Goal: Task Accomplishment & Management: Use online tool/utility

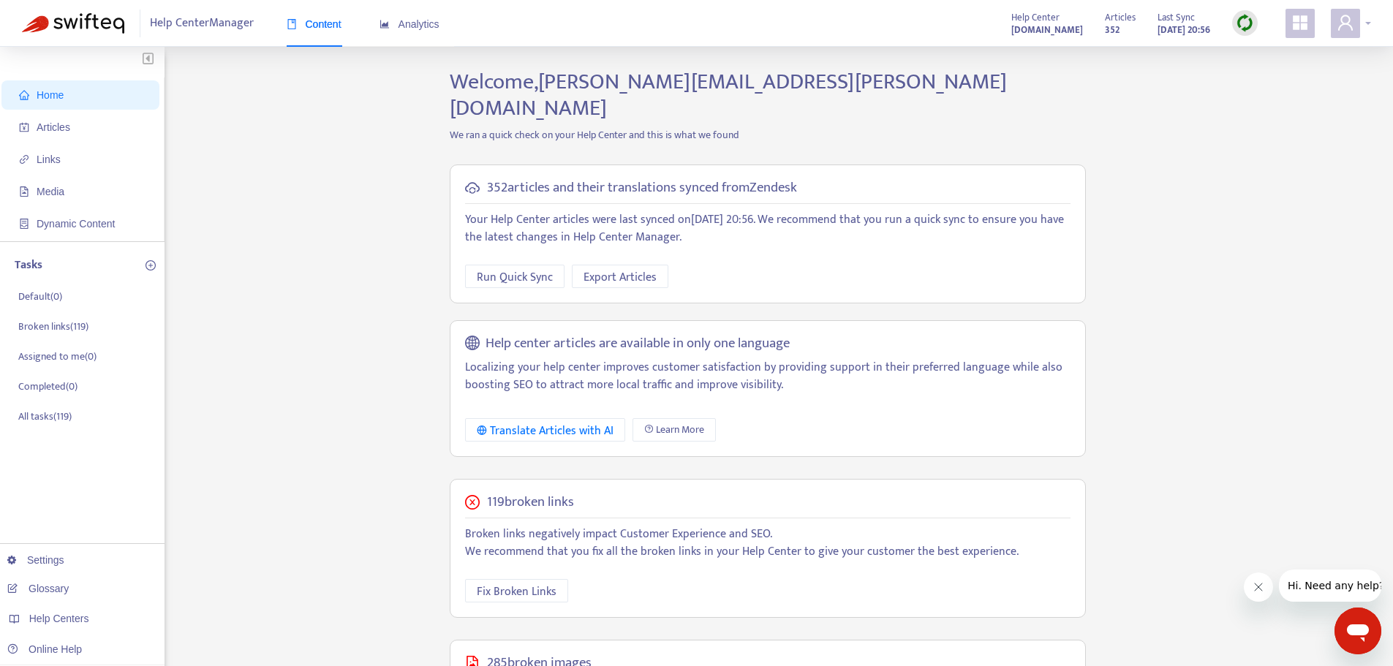
click at [1352, 29] on icon "user" at bounding box center [1346, 23] width 18 height 18
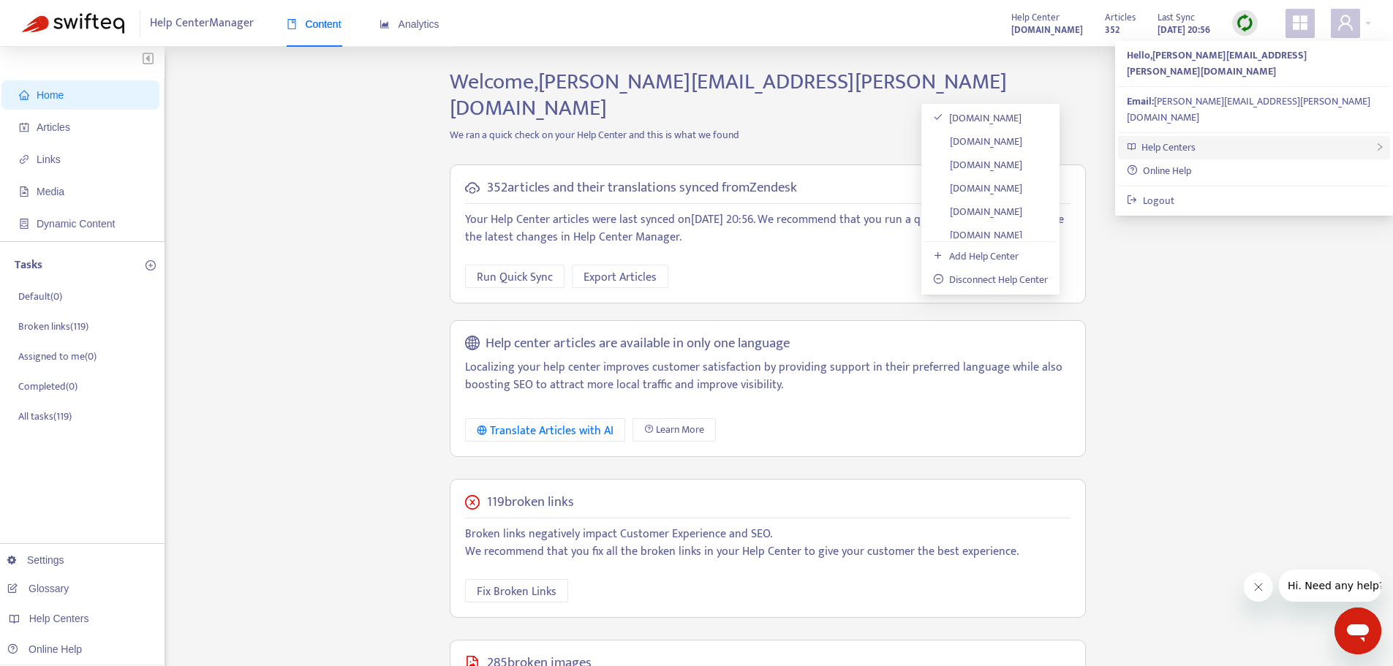
click at [1138, 136] on div "Help Centers" at bounding box center [1254, 147] width 272 height 23
click at [1001, 166] on link "[DOMAIN_NAME]" at bounding box center [977, 165] width 89 height 17
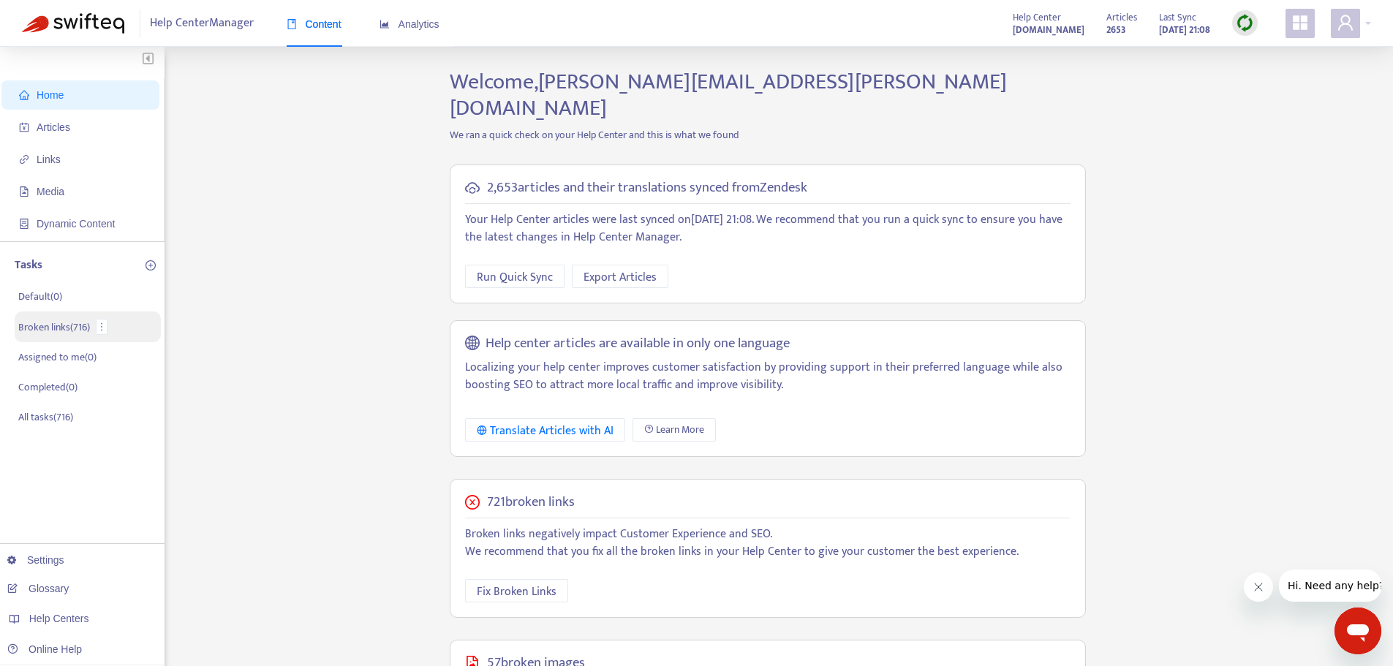
click at [53, 329] on p "Broken links ( 716 )" at bounding box center [54, 327] width 72 height 15
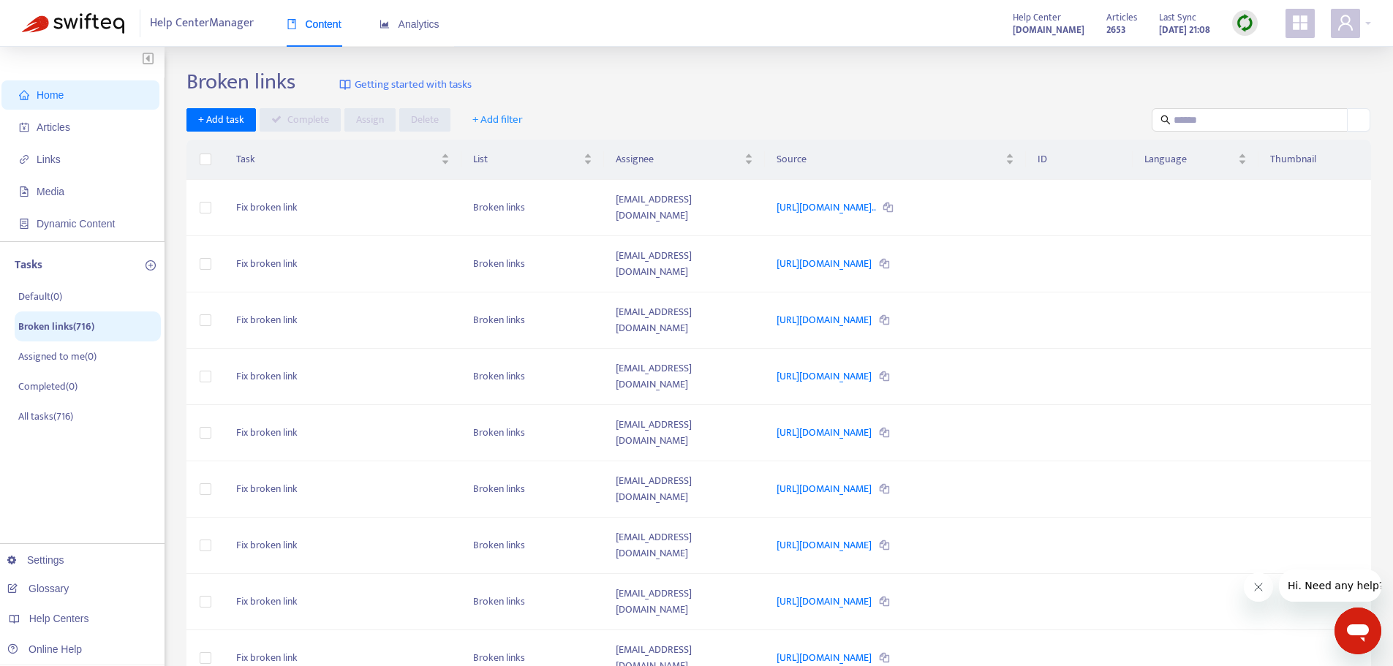
click at [498, 121] on span "+ Add filter" at bounding box center [497, 120] width 50 height 18
click at [511, 148] on span "Article Title" at bounding box center [508, 149] width 72 height 16
click at [810, 108] on div "+ Add task Complete Assign Delete Article Title + Add filter" at bounding box center [779, 120] width 1185 height 24
click at [546, 121] on icon "close" at bounding box center [551, 121] width 10 height 10
click at [1259, 592] on icon "Close message from company" at bounding box center [1258, 587] width 12 height 12
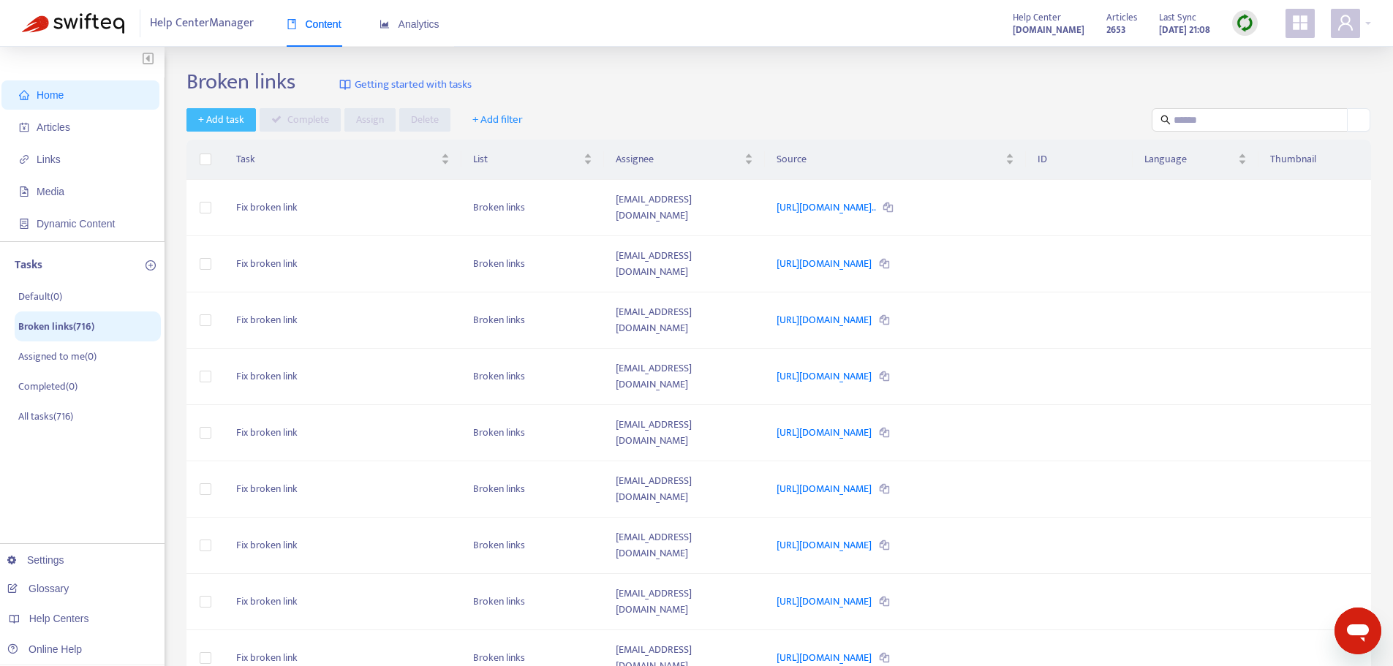
click at [214, 118] on span "+ Add task" at bounding box center [221, 120] width 46 height 16
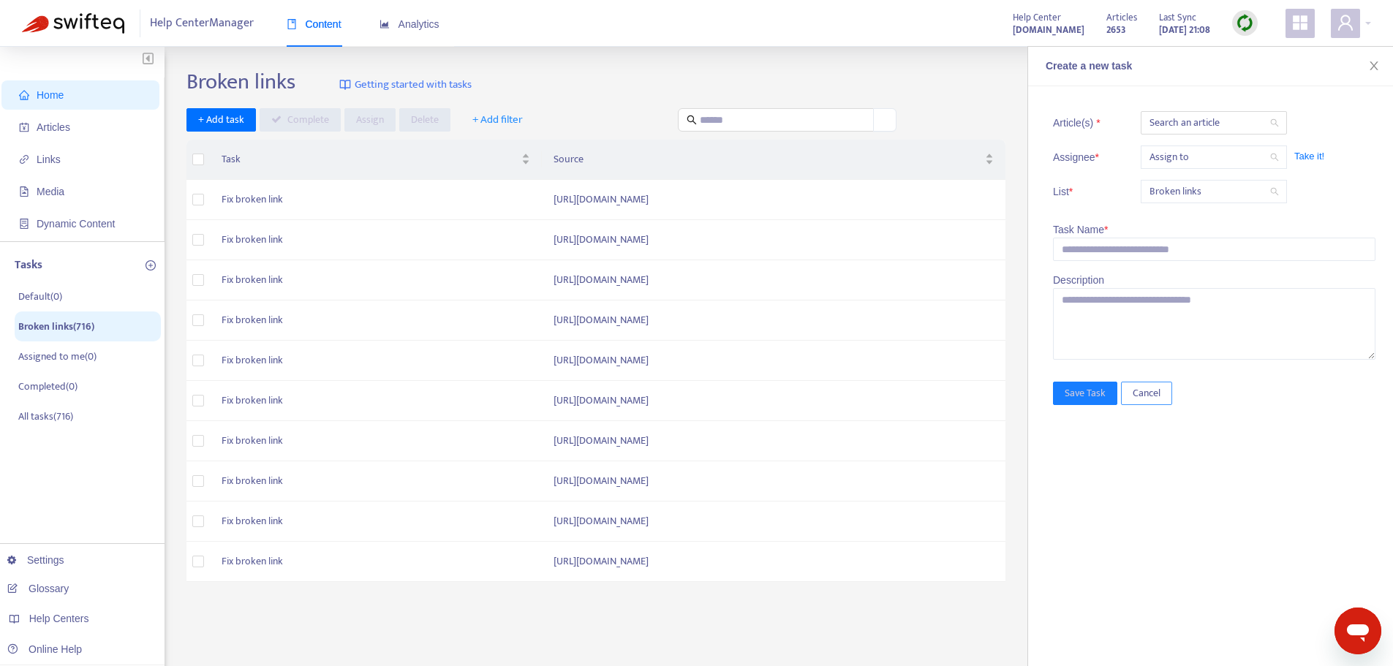
click at [1143, 396] on span "Cancel" at bounding box center [1147, 393] width 28 height 16
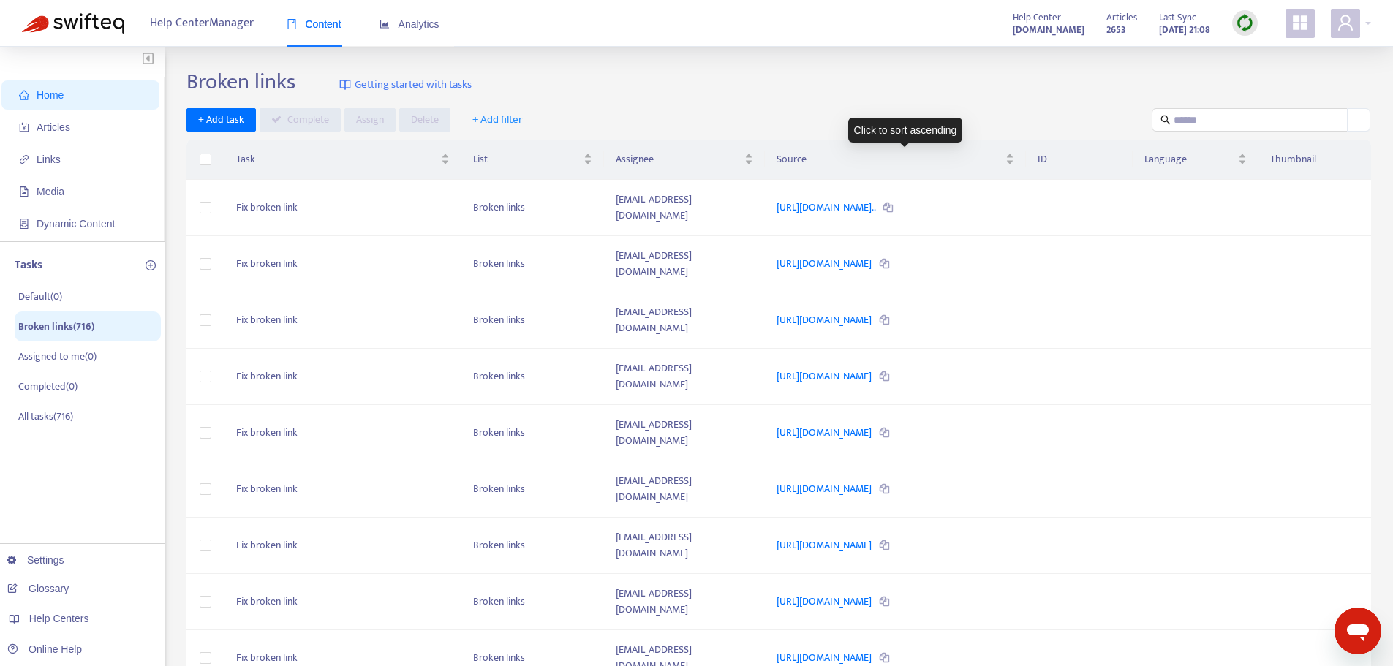
drag, startPoint x: 1001, startPoint y: 157, endPoint x: 731, endPoint y: 108, distance: 275.0
click at [734, 111] on div "+ Add task Complete Assign Delete + Add filter" at bounding box center [779, 120] width 1185 height 24
click at [494, 119] on span "+ Add filter" at bounding box center [497, 120] width 50 height 18
click at [504, 146] on span "Article Title" at bounding box center [508, 149] width 72 height 16
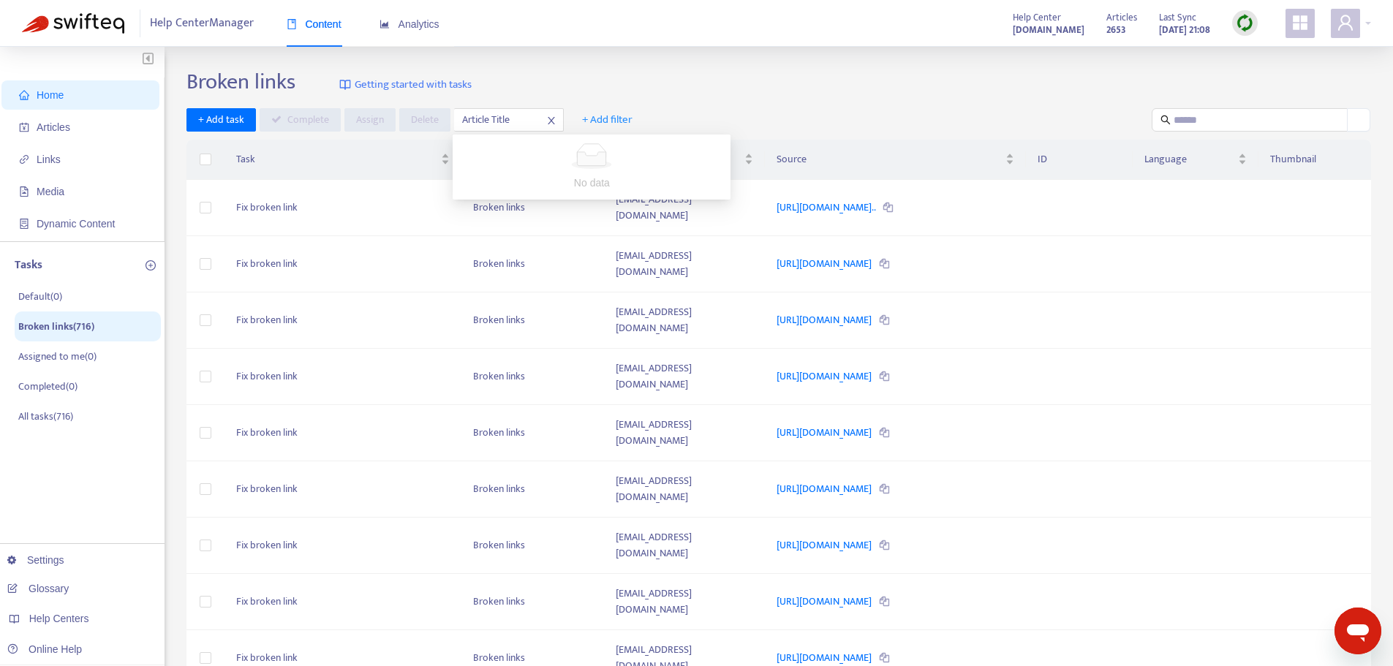
click at [477, 121] on div at bounding box center [501, 120] width 89 height 18
click at [550, 118] on icon "close" at bounding box center [551, 121] width 10 height 10
click at [507, 117] on span "+ Add filter" at bounding box center [497, 120] width 50 height 18
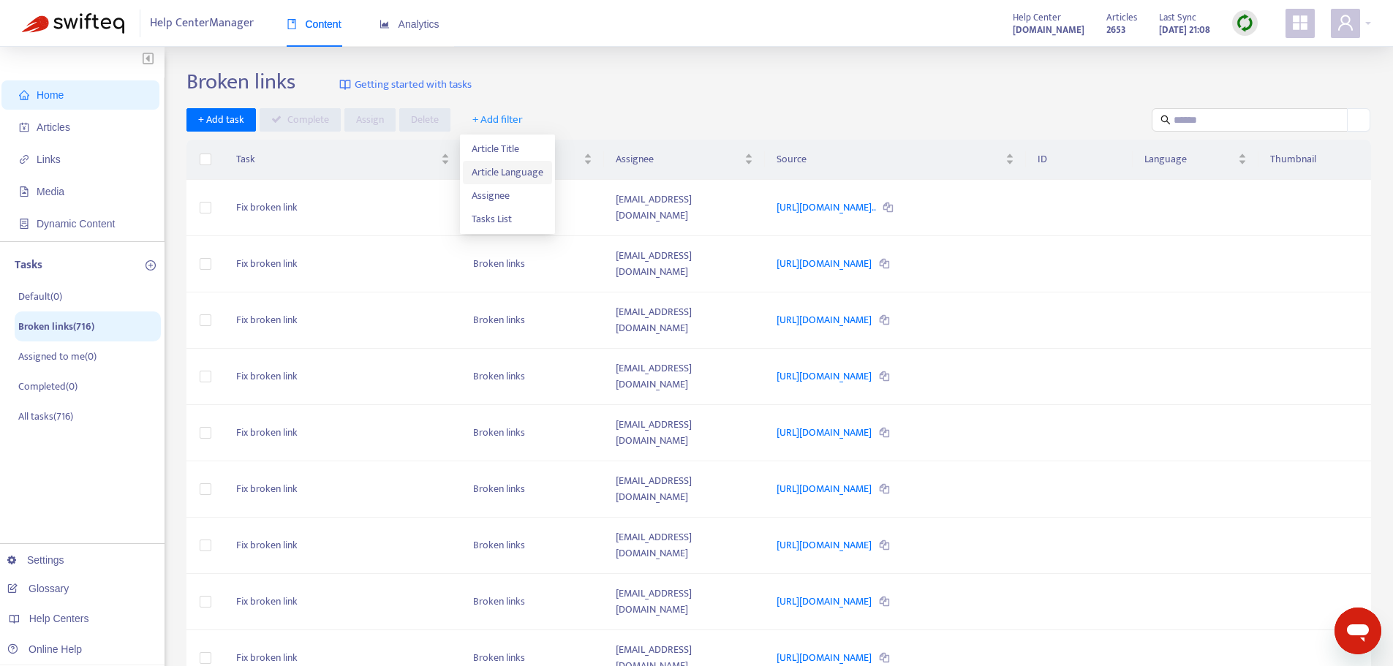
click at [502, 172] on span "Article Language" at bounding box center [508, 173] width 72 height 16
click at [554, 125] on icon "close" at bounding box center [555, 121] width 10 height 10
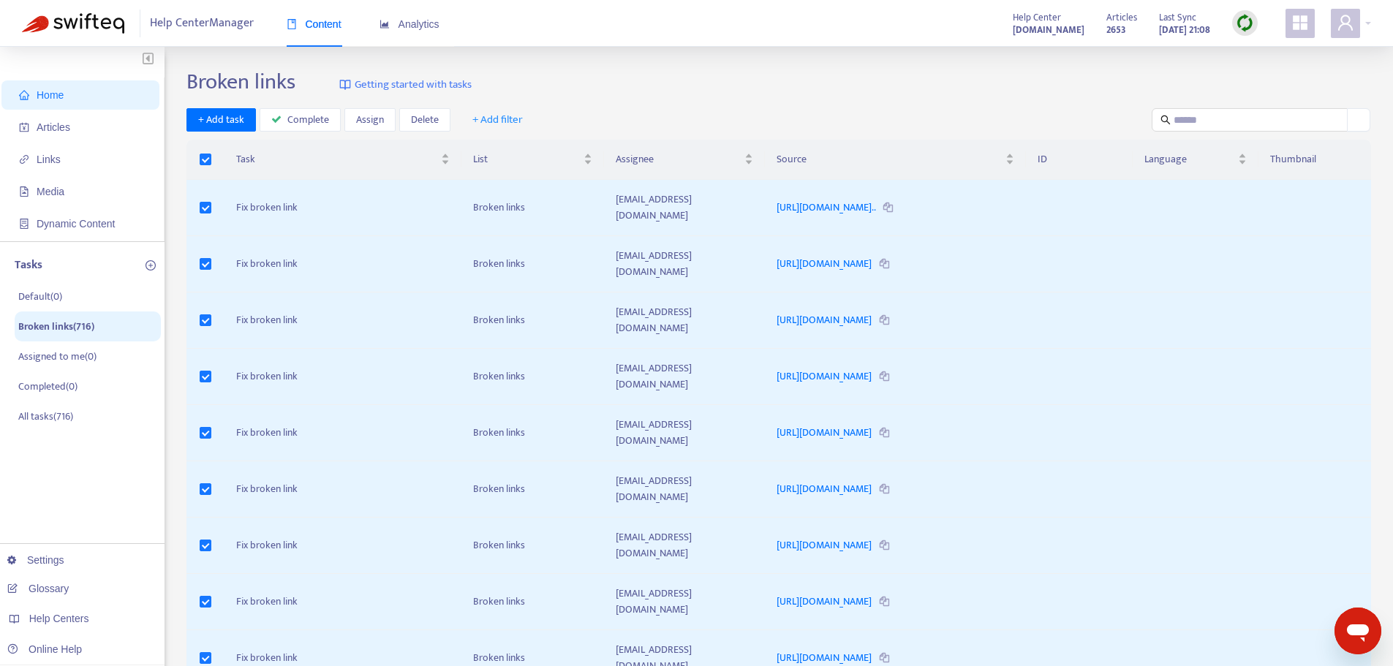
click at [505, 119] on span "+ Add filter" at bounding box center [497, 120] width 50 height 18
click at [505, 152] on span "Article Title" at bounding box center [508, 149] width 72 height 16
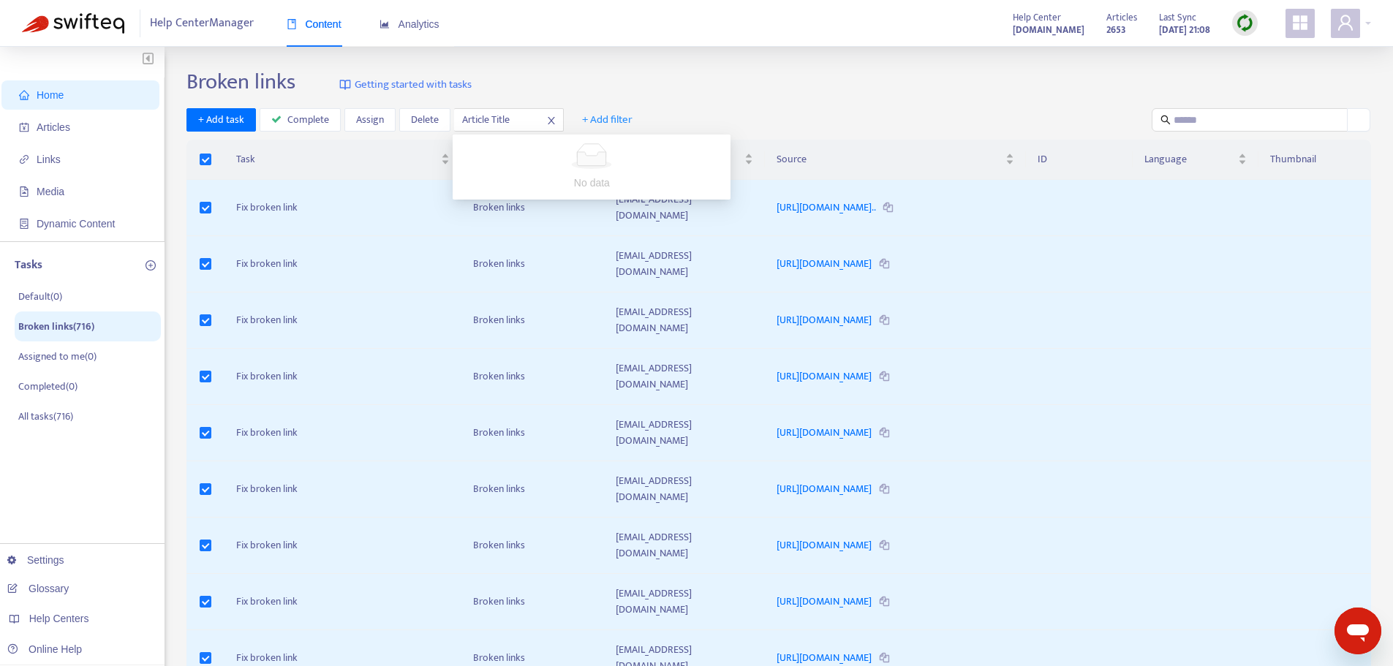
click at [551, 121] on icon "close" at bounding box center [551, 121] width 10 height 10
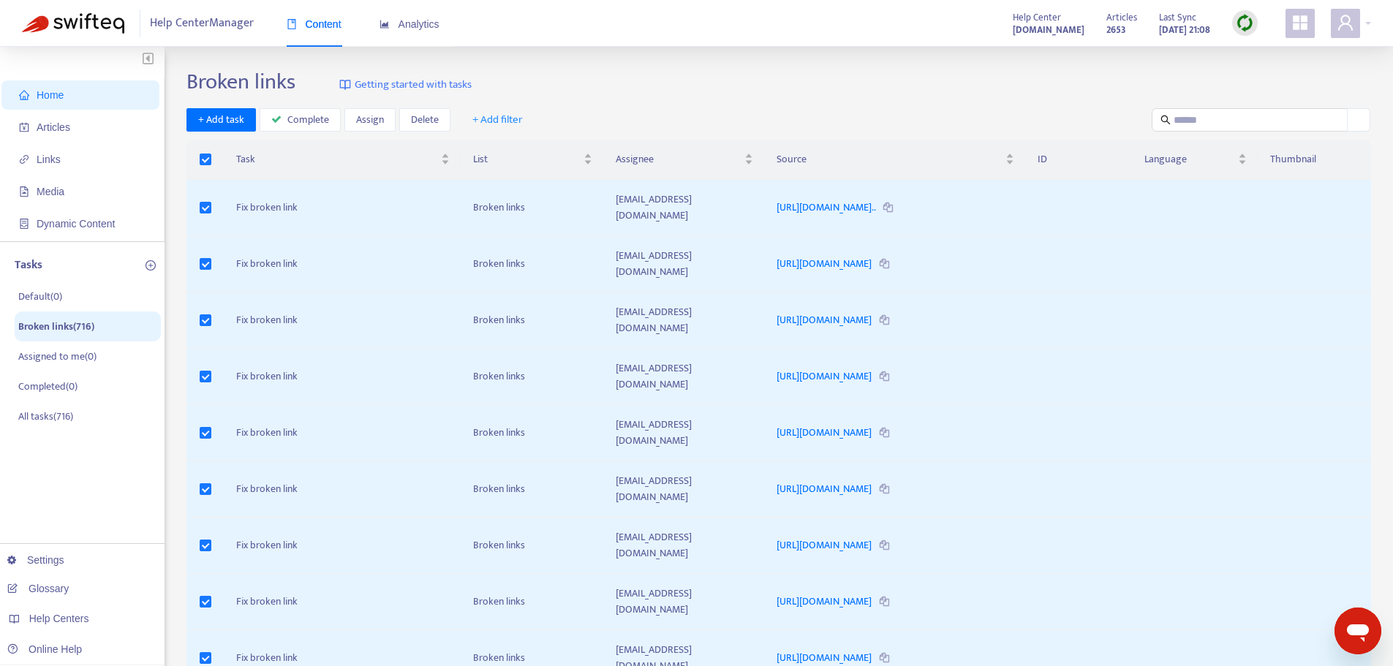
click at [769, 72] on div "Broken links Getting started with tasks" at bounding box center [779, 85] width 1185 height 32
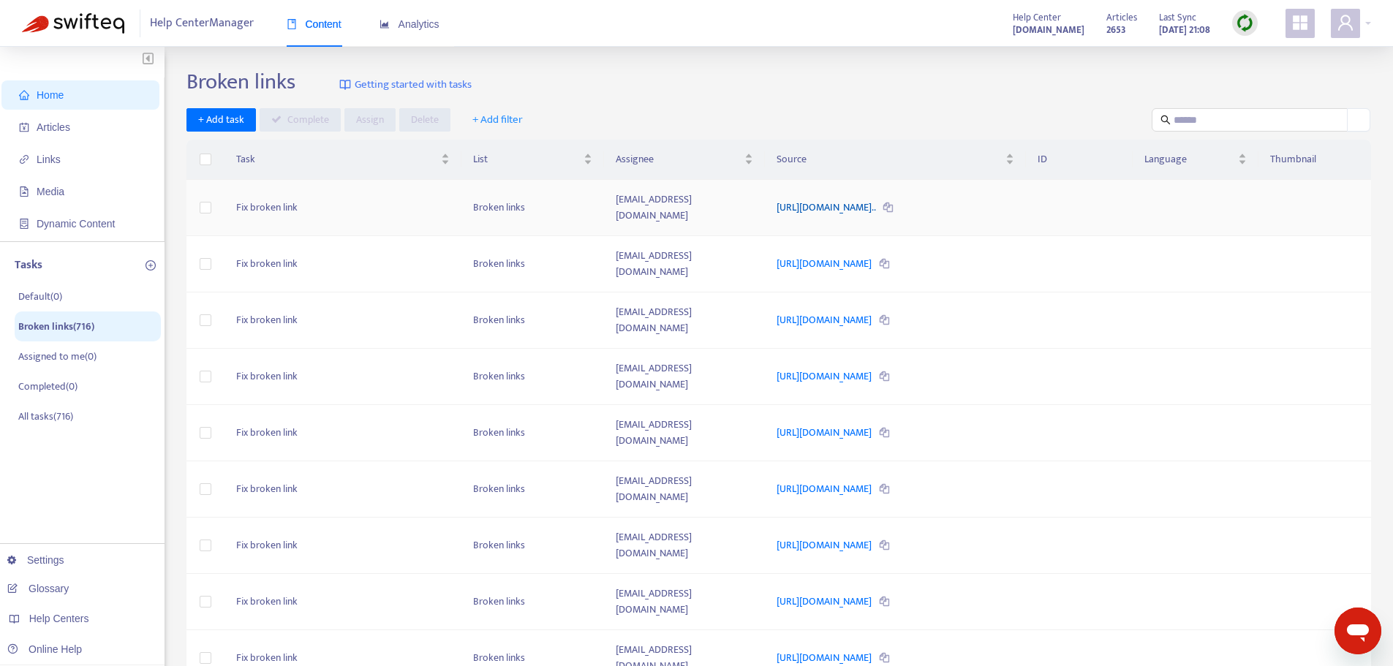
click at [878, 201] on link "https://licensing.parishsoftfamilysuite.com:8443/Secure/ProductL..." at bounding box center [827, 207] width 101 height 17
click at [1234, 124] on input "text" at bounding box center [1251, 120] width 154 height 16
click at [1043, 101] on div "Broken links Getting started with tasks + Add task Complete Assign Delete + Add…" at bounding box center [779, 497] width 1185 height 856
click at [56, 160] on span "Links" at bounding box center [49, 160] width 24 height 12
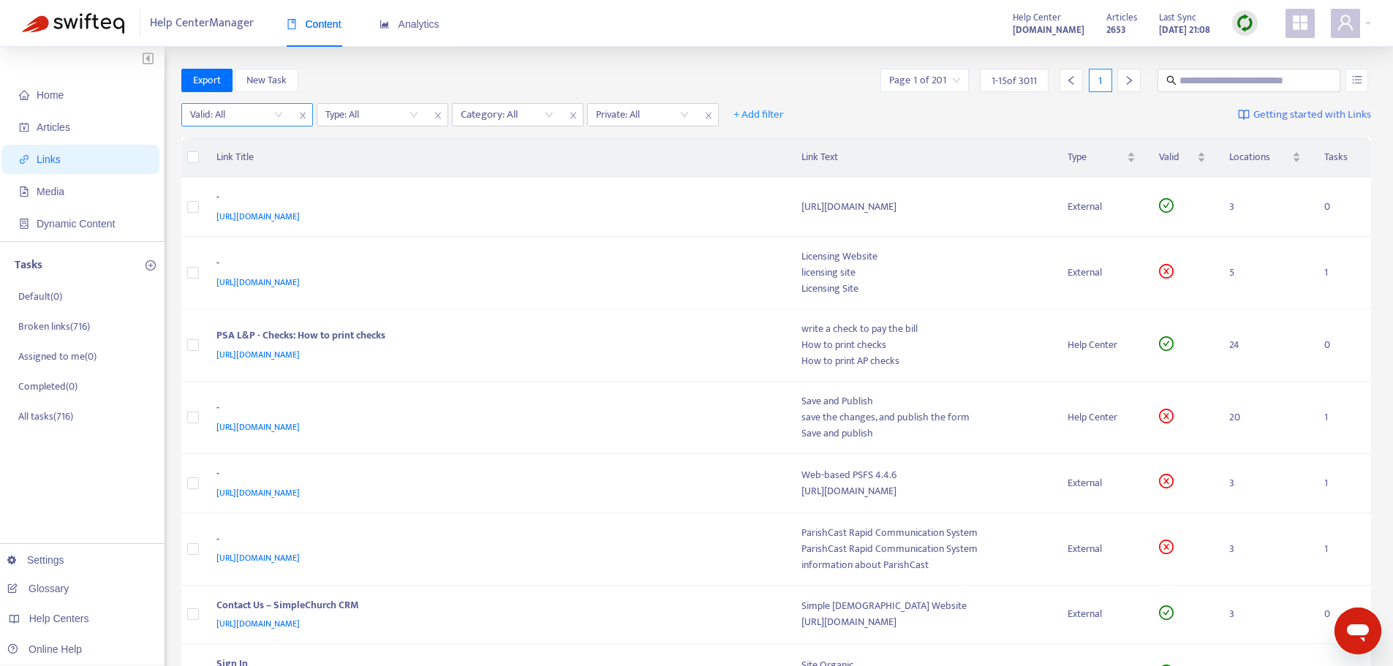
click at [272, 116] on input "search" at bounding box center [236, 115] width 93 height 22
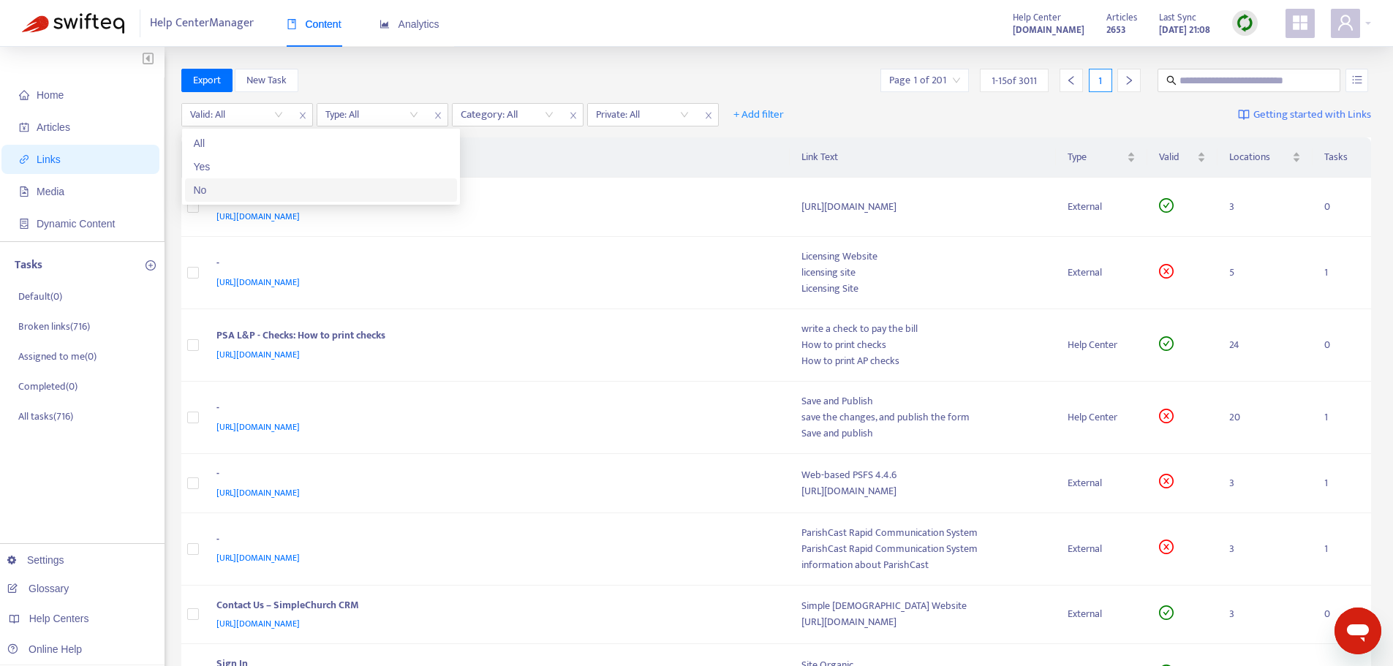
click at [236, 195] on div "No" at bounding box center [321, 190] width 255 height 16
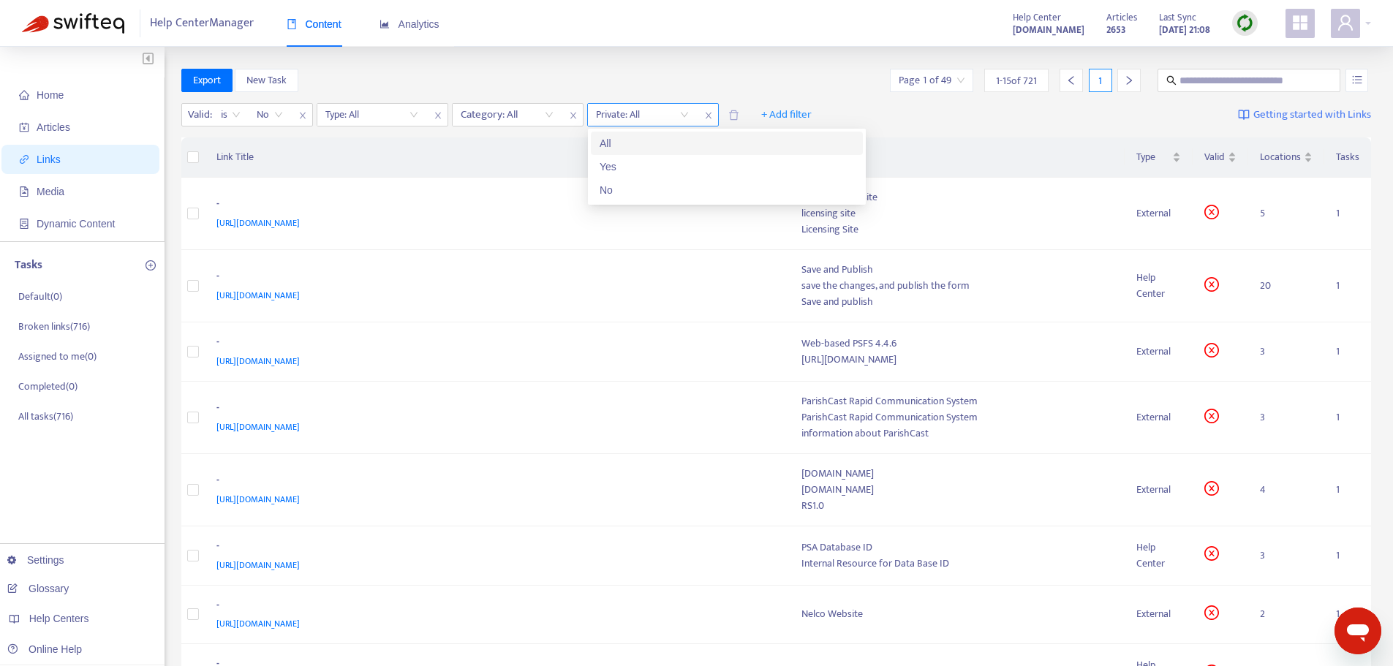
click at [687, 116] on input "search" at bounding box center [642, 115] width 93 height 22
click at [782, 117] on span "+ Add filter" at bounding box center [786, 115] width 50 height 18
click at [965, 158] on th "Link Text" at bounding box center [957, 158] width 335 height 40
click at [201, 80] on span "Export" at bounding box center [207, 80] width 28 height 16
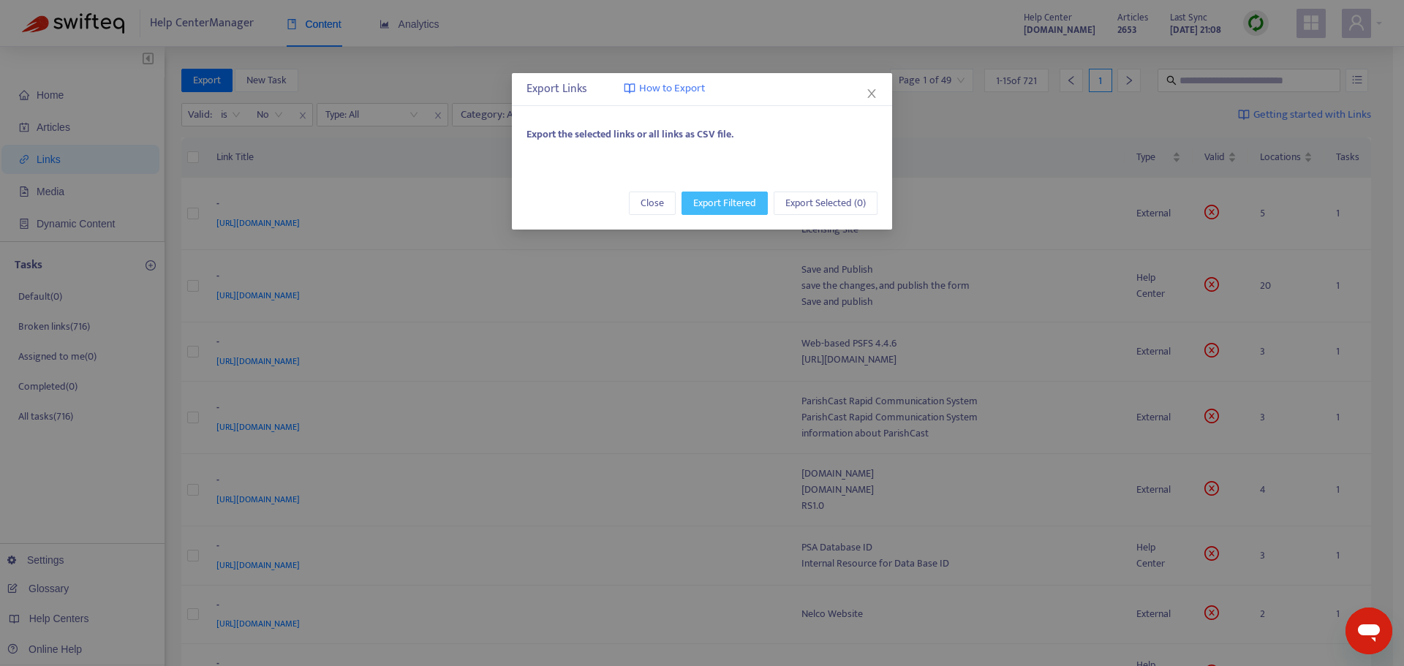
click at [729, 206] on span "Export Filtered" at bounding box center [724, 203] width 63 height 16
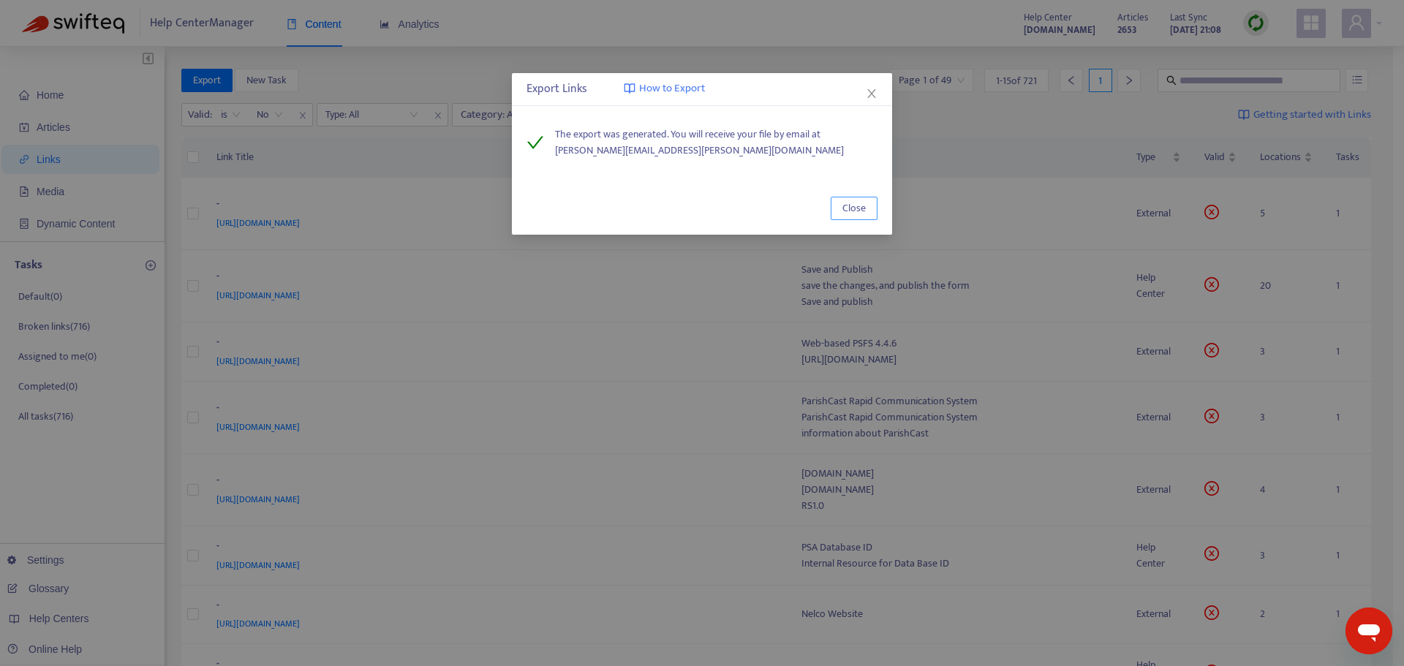
click at [861, 208] on span "Close" at bounding box center [854, 208] width 23 height 16
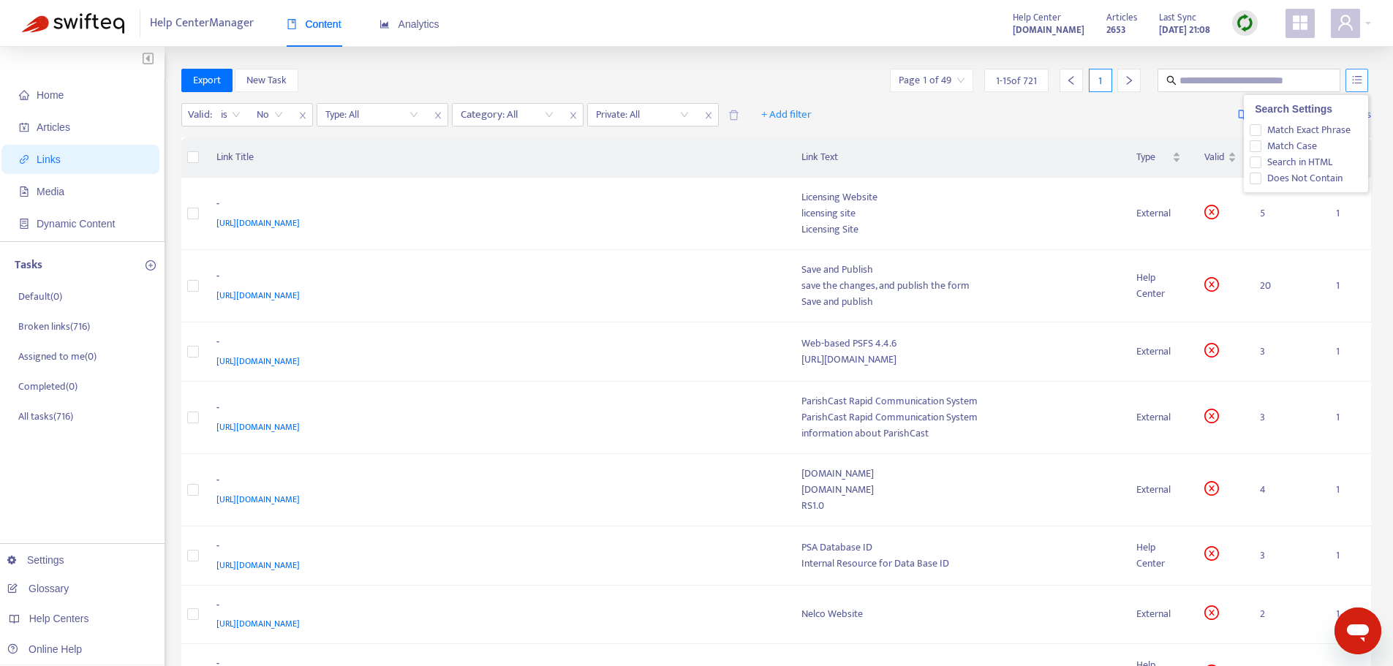
click at [1360, 78] on icon "unordered-list" at bounding box center [1357, 80] width 10 height 10
click at [1012, 117] on div "Valid : is No Type: All Category: All Private: All + Add filter Getting started…" at bounding box center [776, 118] width 1191 height 40
click at [1281, 113] on span "Getting started with Links" at bounding box center [1313, 115] width 118 height 17
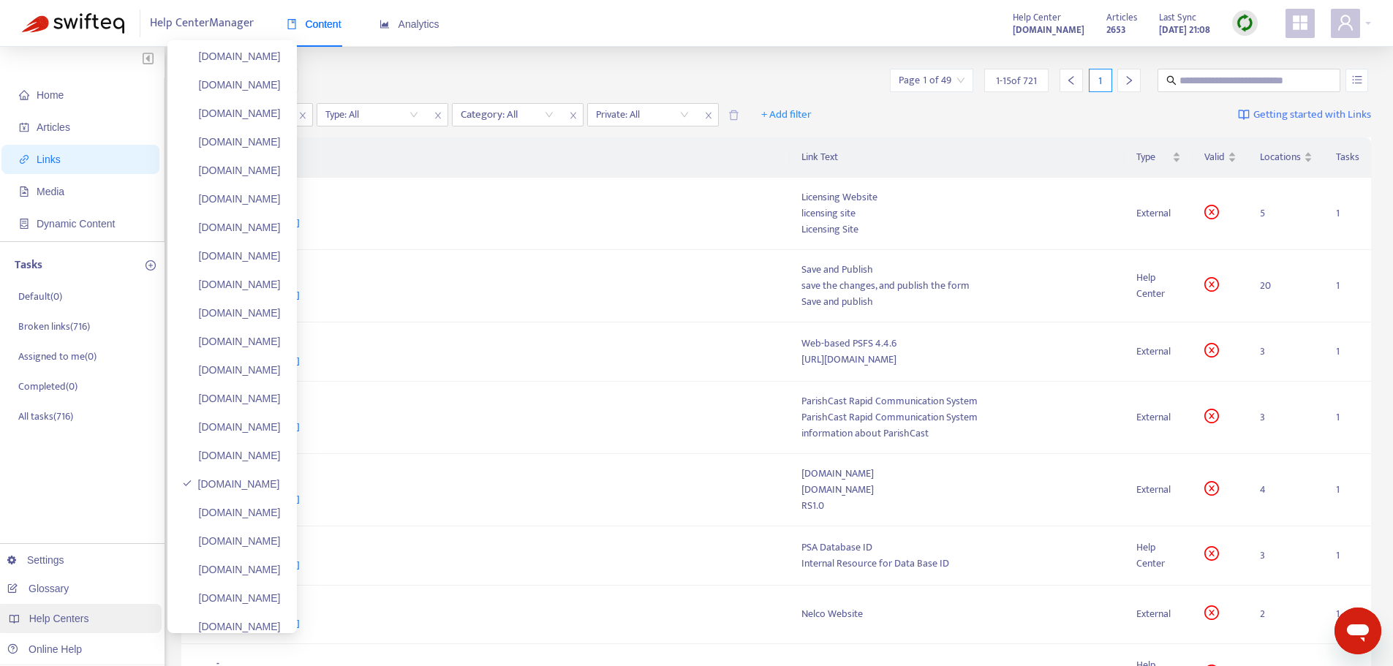
click at [67, 623] on span "Help Centers" at bounding box center [59, 619] width 60 height 12
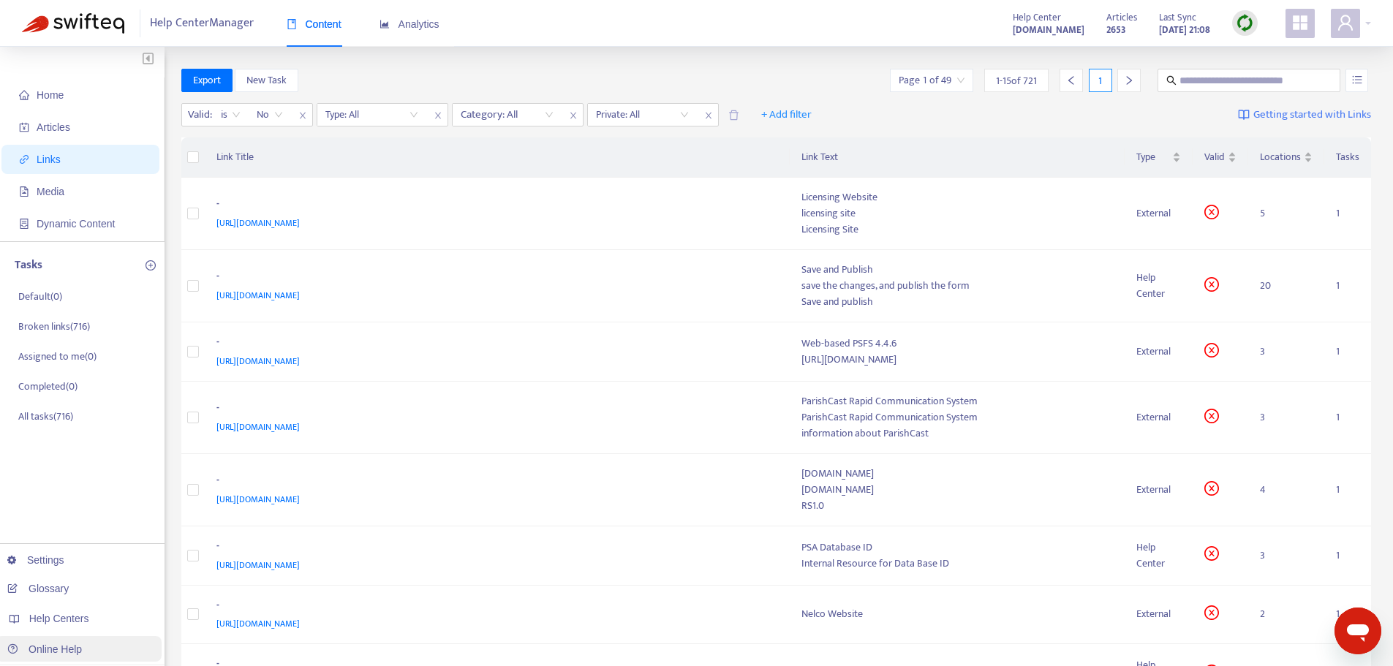
click at [55, 655] on link "Online Help" at bounding box center [44, 650] width 75 height 12
click at [415, 112] on input "search" at bounding box center [371, 115] width 93 height 22
click at [549, 118] on div "Category: All" at bounding box center [507, 115] width 109 height 22
click at [524, 68] on div "Home Articles Links Media Dynamic Content Tasks Default ( 0 ) Broken links ( 71…" at bounding box center [696, 659] width 1393 height 1224
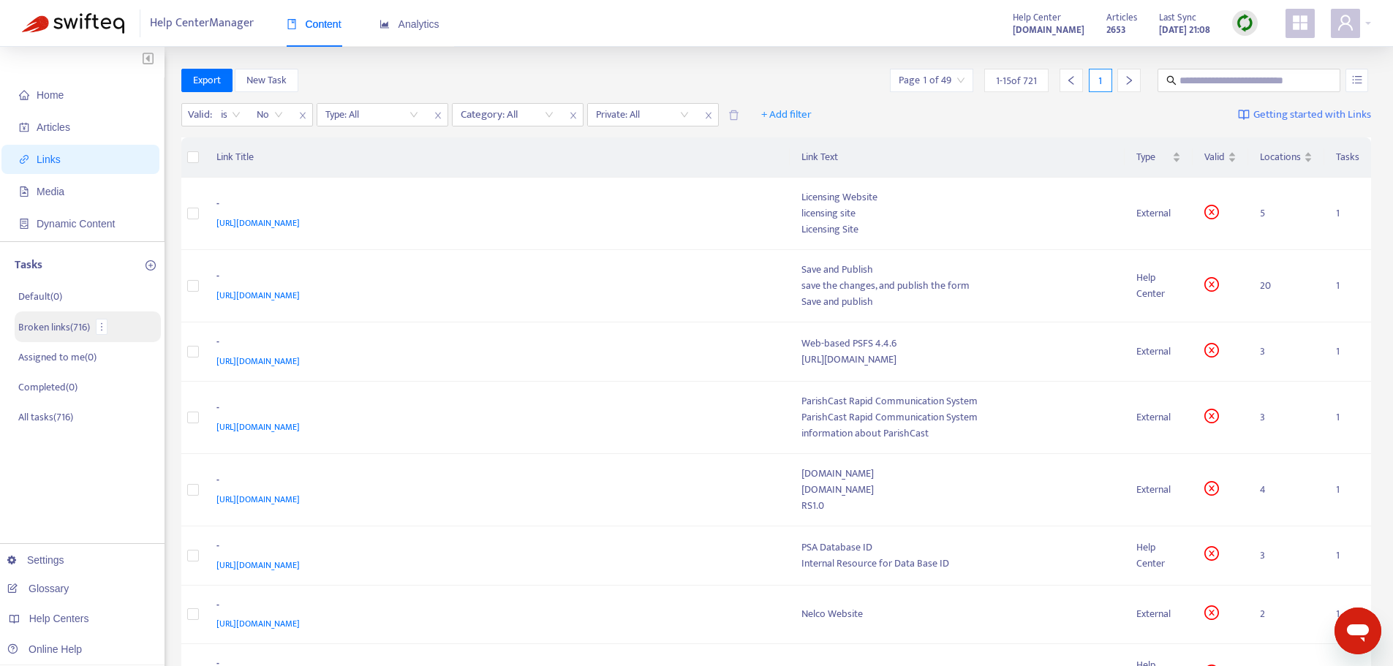
click at [43, 328] on p "Broken links ( 716 )" at bounding box center [54, 327] width 72 height 15
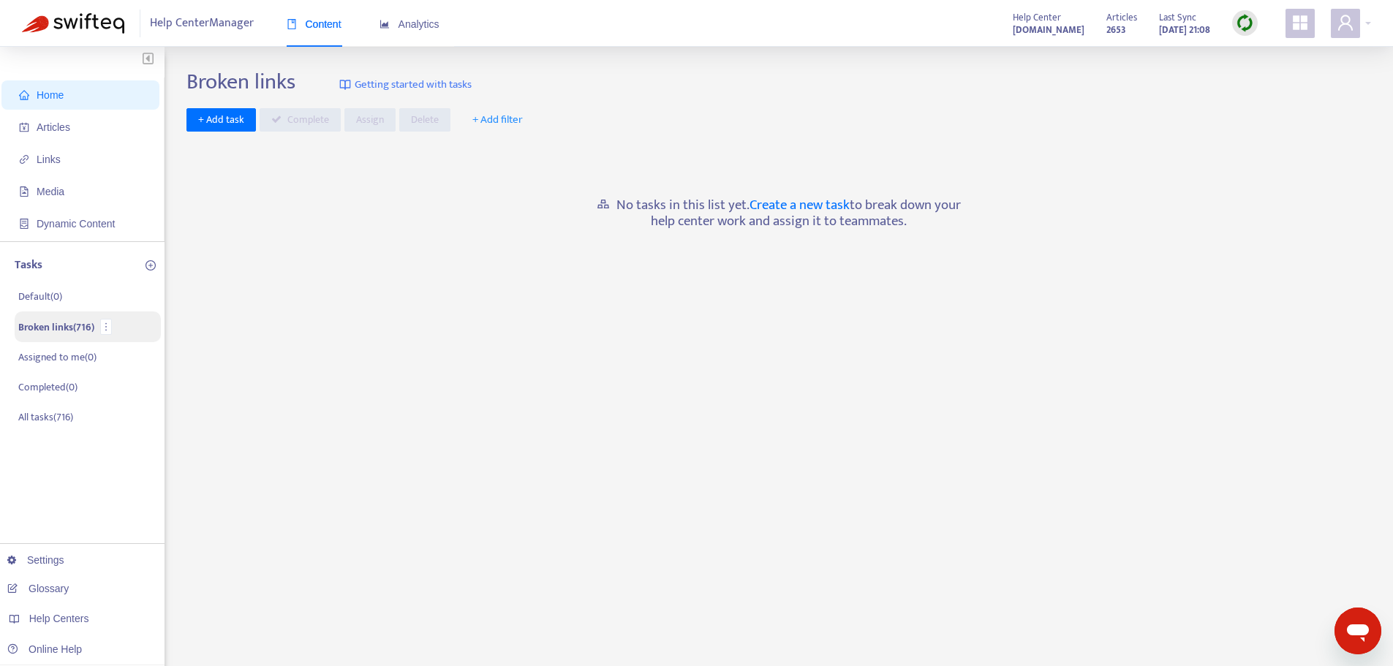
click at [78, 333] on p "Broken links ( 716 )" at bounding box center [56, 327] width 76 height 15
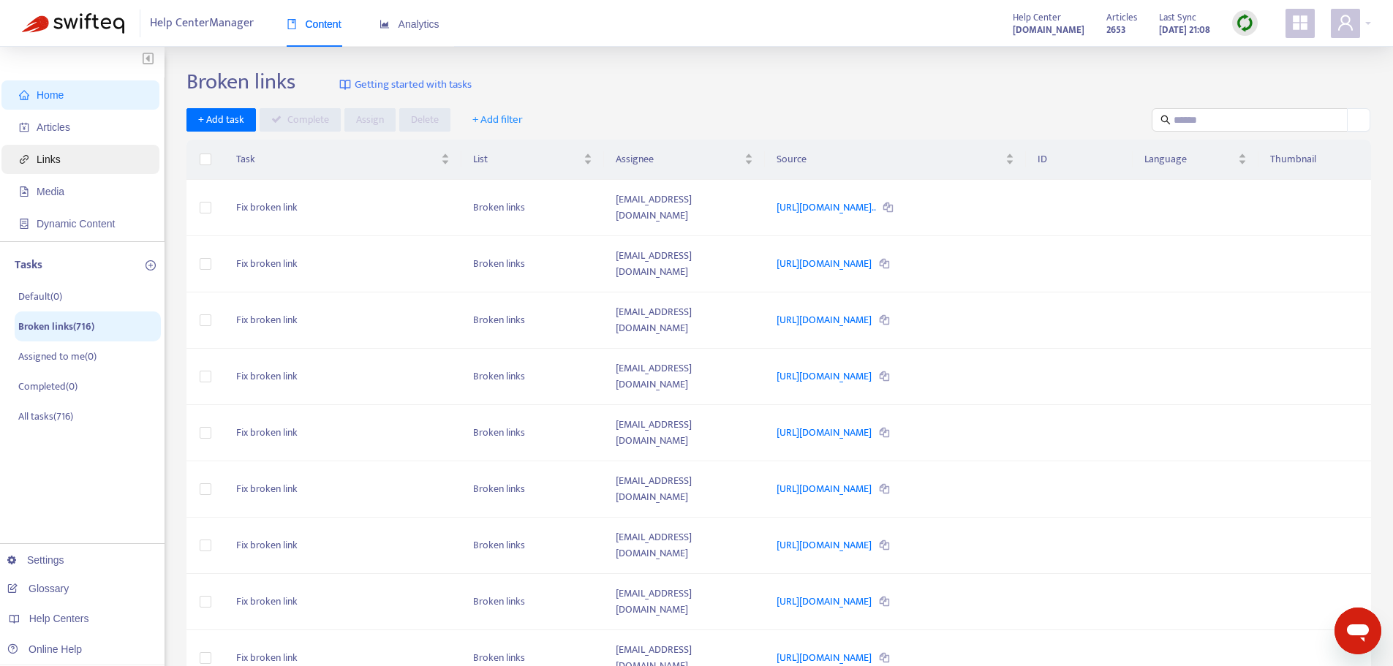
click at [41, 159] on span "Links" at bounding box center [49, 160] width 24 height 12
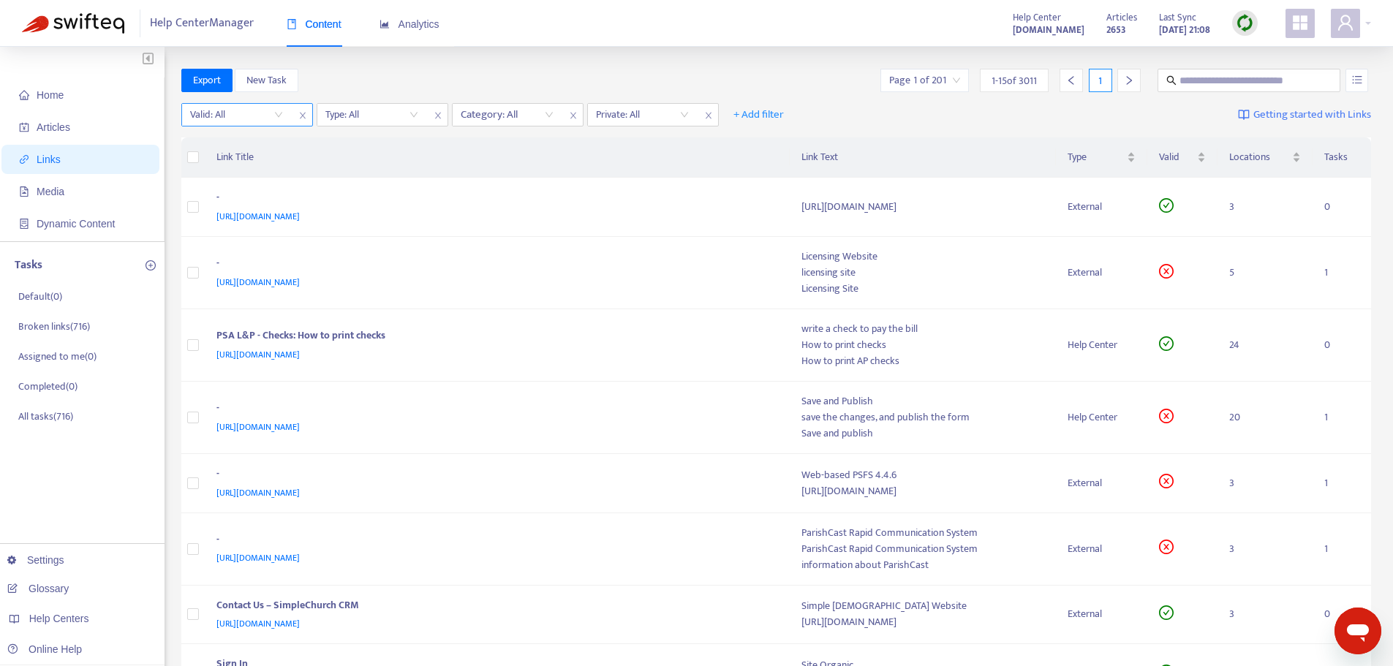
click at [279, 115] on input "search" at bounding box center [236, 115] width 93 height 22
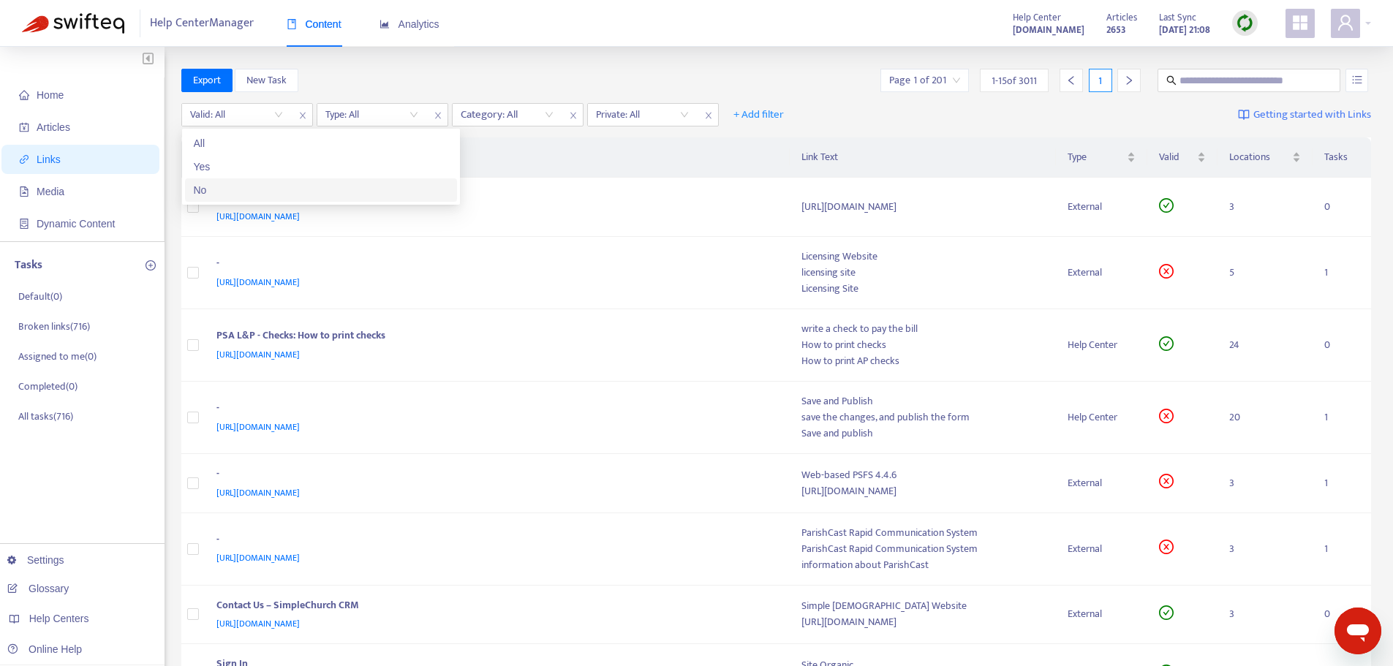
click at [213, 190] on div "No" at bounding box center [321, 190] width 255 height 16
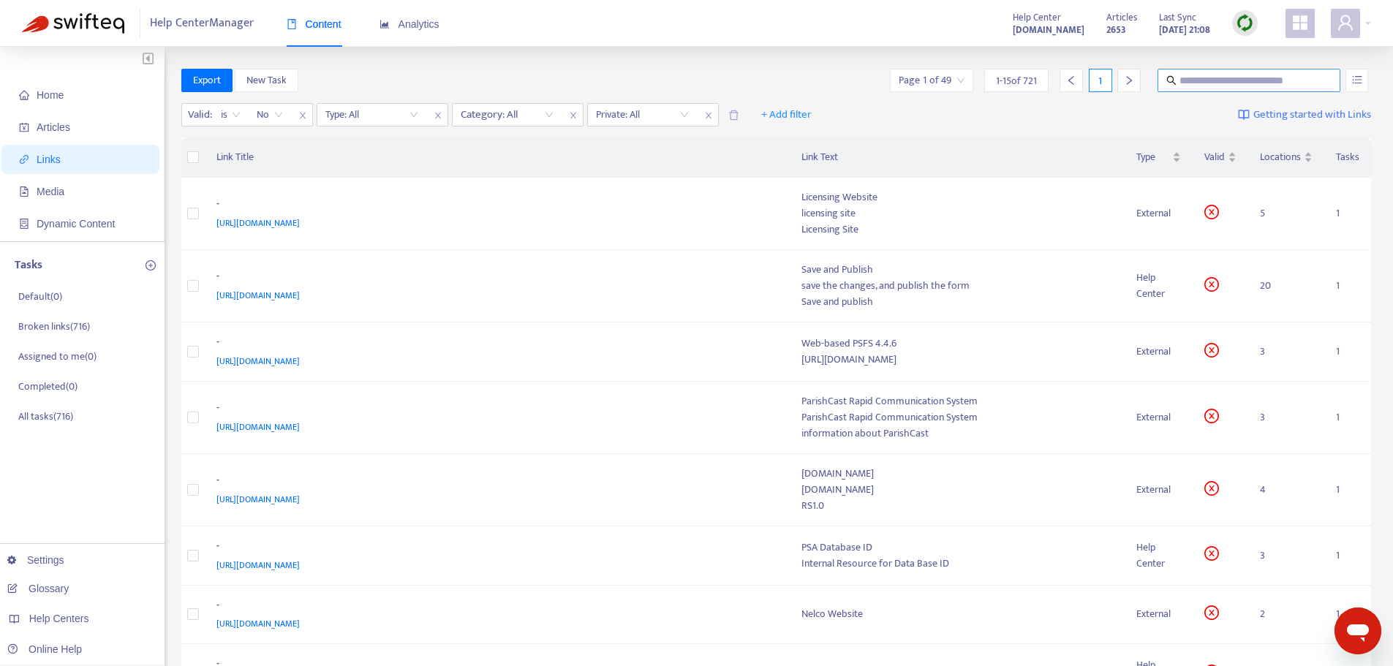
click at [1183, 80] on input "text" at bounding box center [1250, 80] width 140 height 16
type input "******"
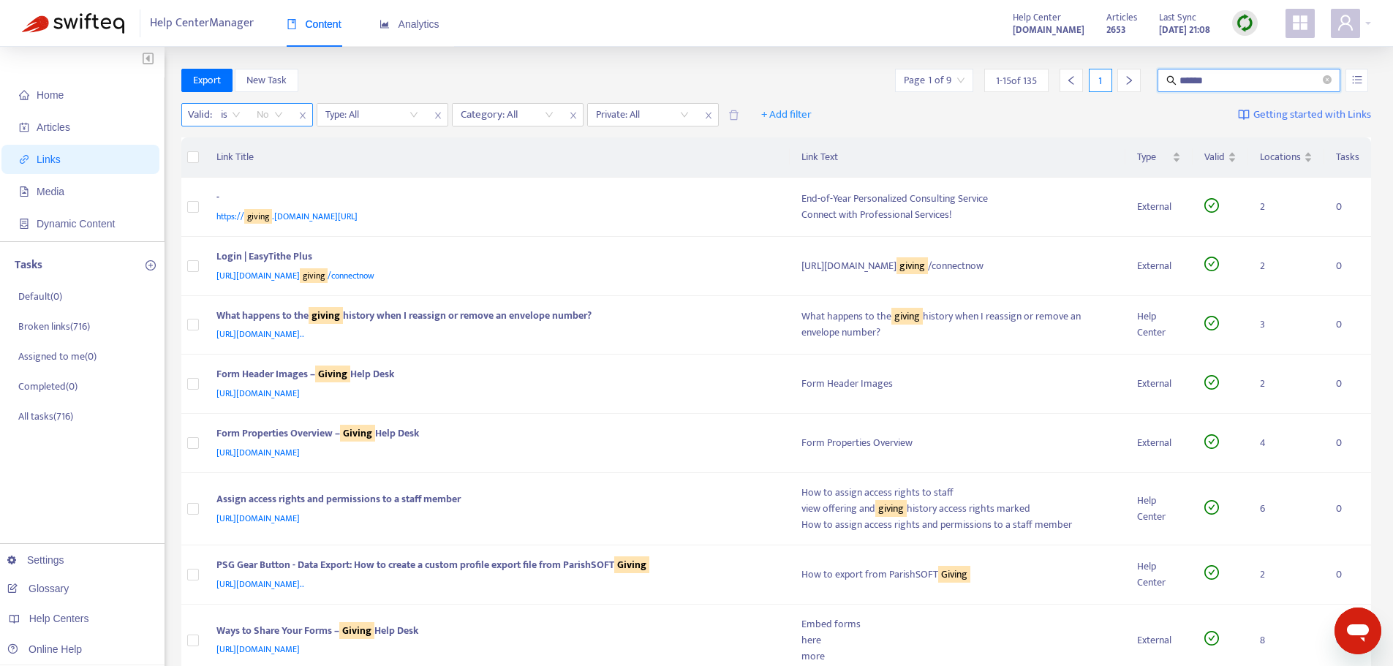
click at [278, 112] on span "No" at bounding box center [270, 115] width 26 height 22
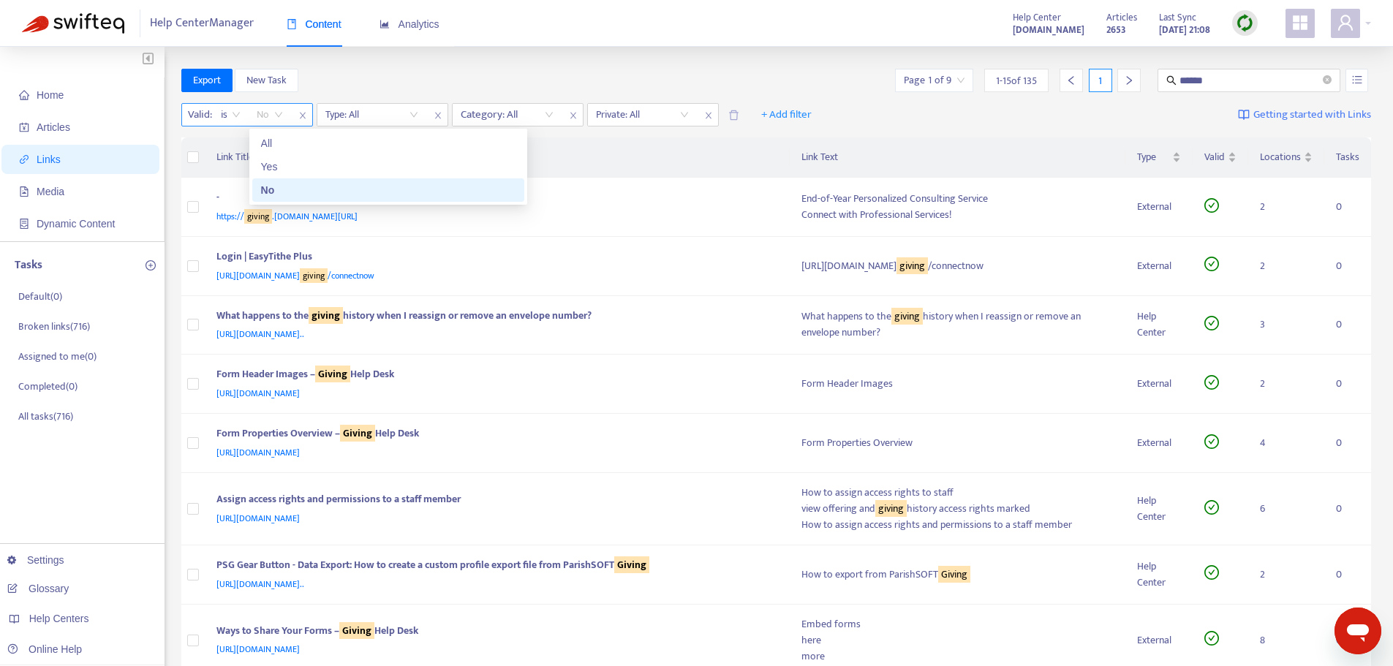
click at [278, 112] on span "No" at bounding box center [270, 115] width 26 height 22
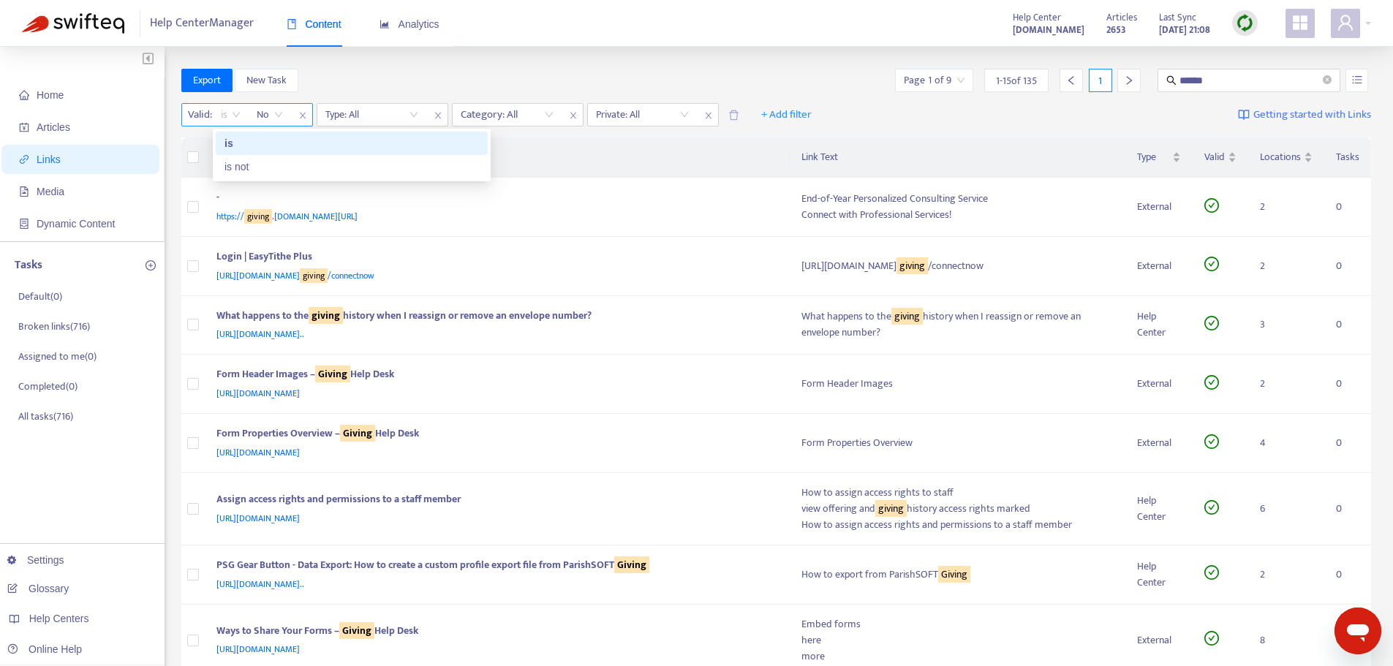
click at [236, 113] on span "is" at bounding box center [231, 115] width 20 height 22
click at [278, 119] on span "No" at bounding box center [270, 115] width 26 height 22
click at [309, 115] on span "close" at bounding box center [302, 116] width 19 height 18
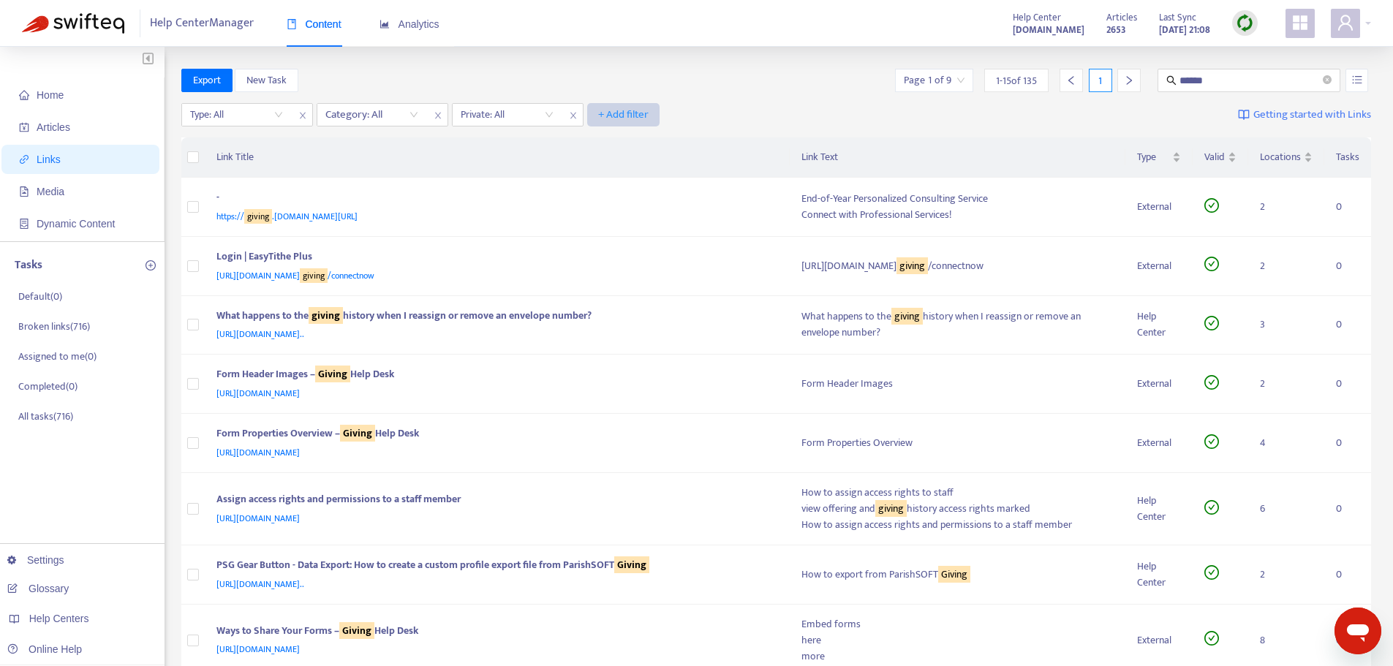
click at [628, 112] on span "+ Add filter" at bounding box center [623, 115] width 50 height 18
click at [604, 191] on span "Valid" at bounding box center [624, 191] width 50 height 16
click at [682, 115] on input "search" at bounding box center [642, 115] width 93 height 22
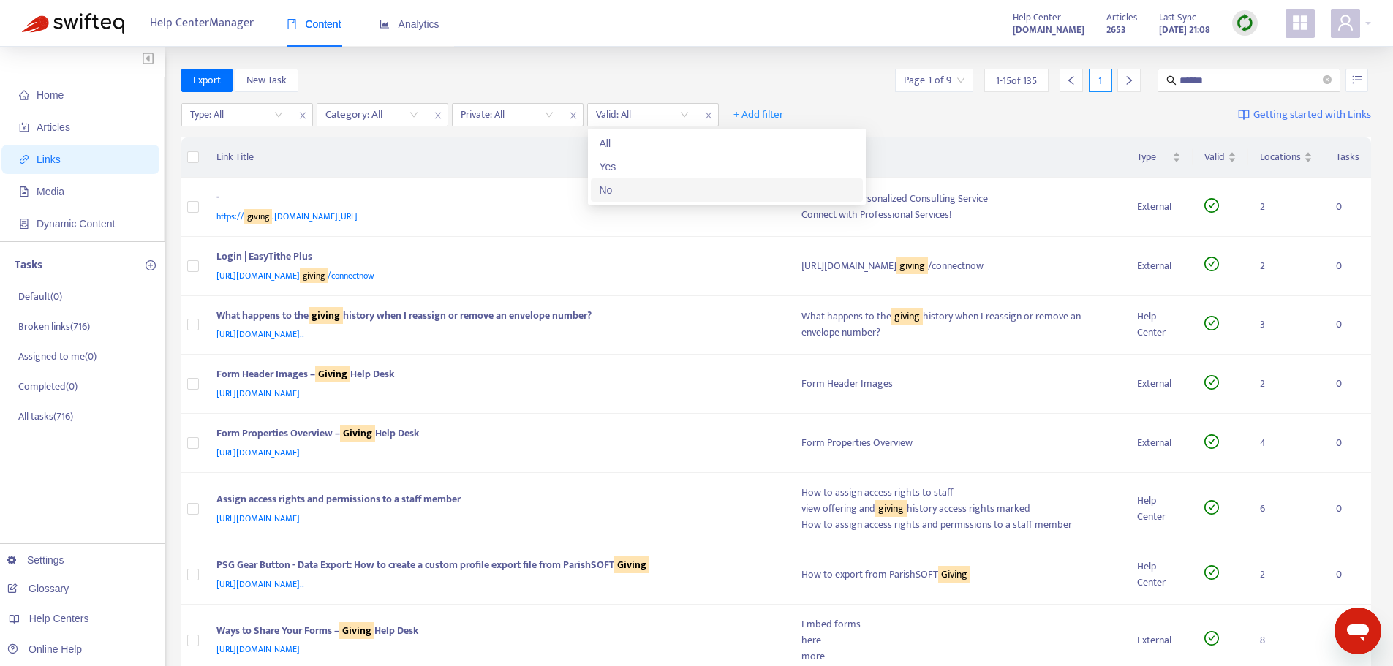
click at [625, 192] on div "No" at bounding box center [727, 190] width 255 height 16
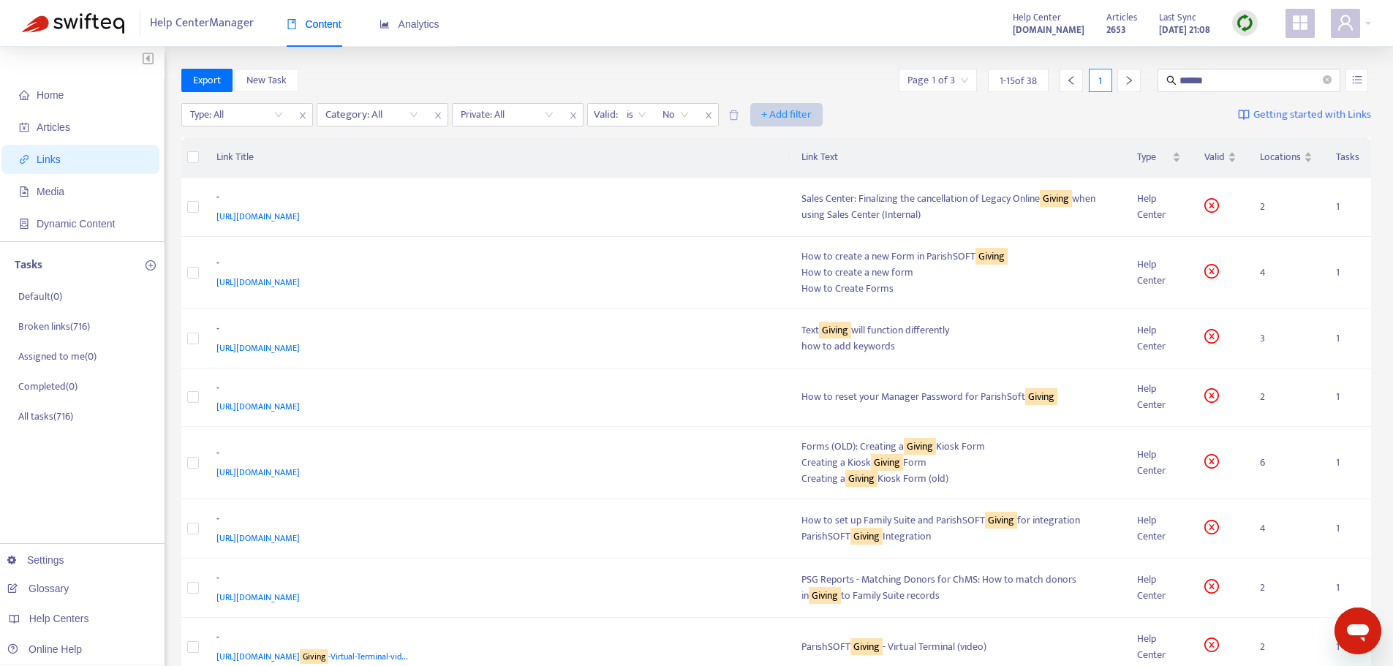
click at [794, 115] on span "+ Add filter" at bounding box center [786, 115] width 50 height 18
click at [876, 118] on div "Type: All Category: All Private: All Valid : is No + Add filter Getting started…" at bounding box center [776, 118] width 1191 height 40
click at [300, 282] on span "https://support.parishsoft.com/hc/en-us/articles/115003175692" at bounding box center [257, 282] width 83 height 15
click at [826, 277] on div "How to create a new form" at bounding box center [958, 273] width 312 height 16
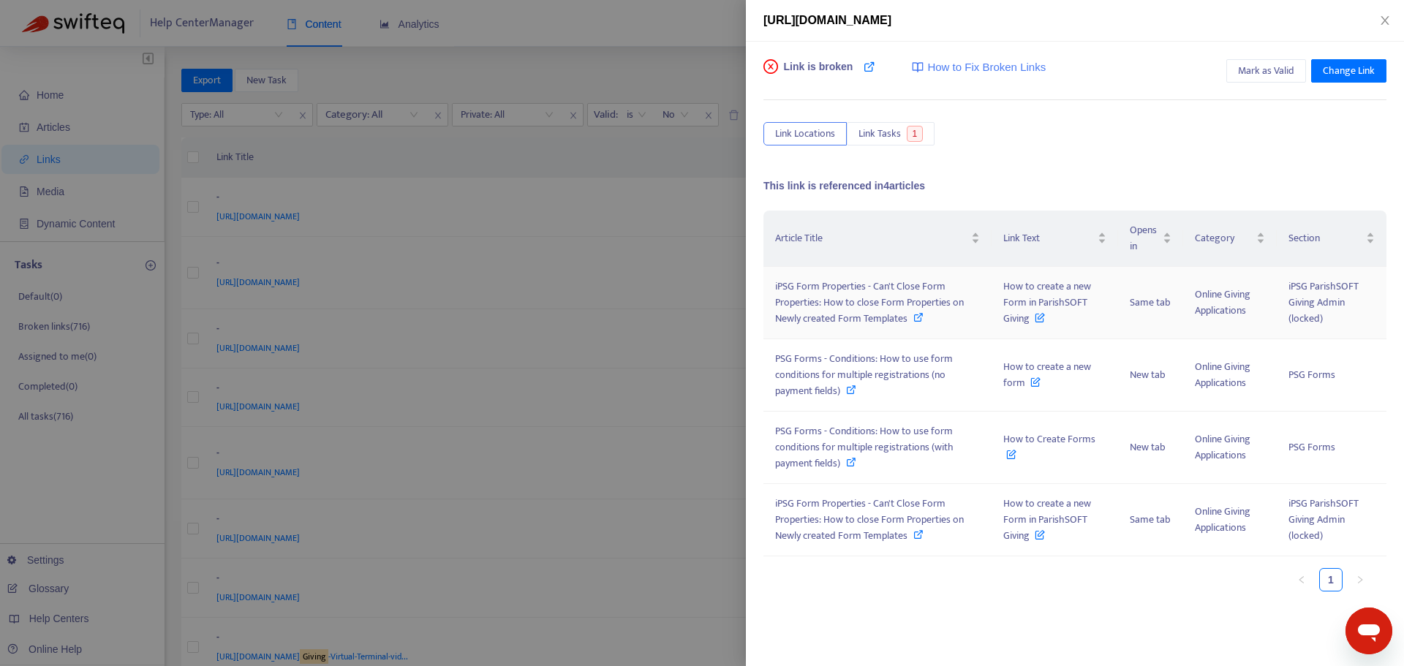
click at [1046, 289] on span "How to create a new Form in ParishSOFT Giving" at bounding box center [1047, 302] width 88 height 49
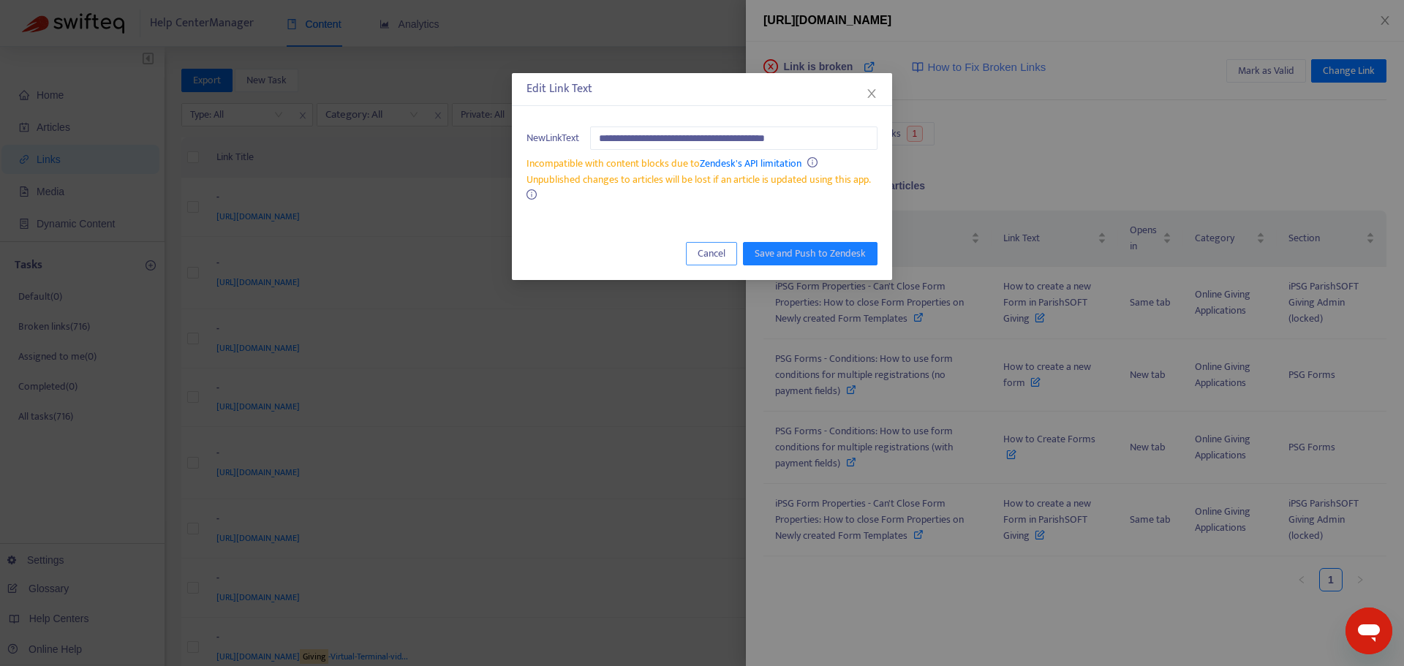
click at [713, 255] on span "Cancel" at bounding box center [712, 254] width 28 height 16
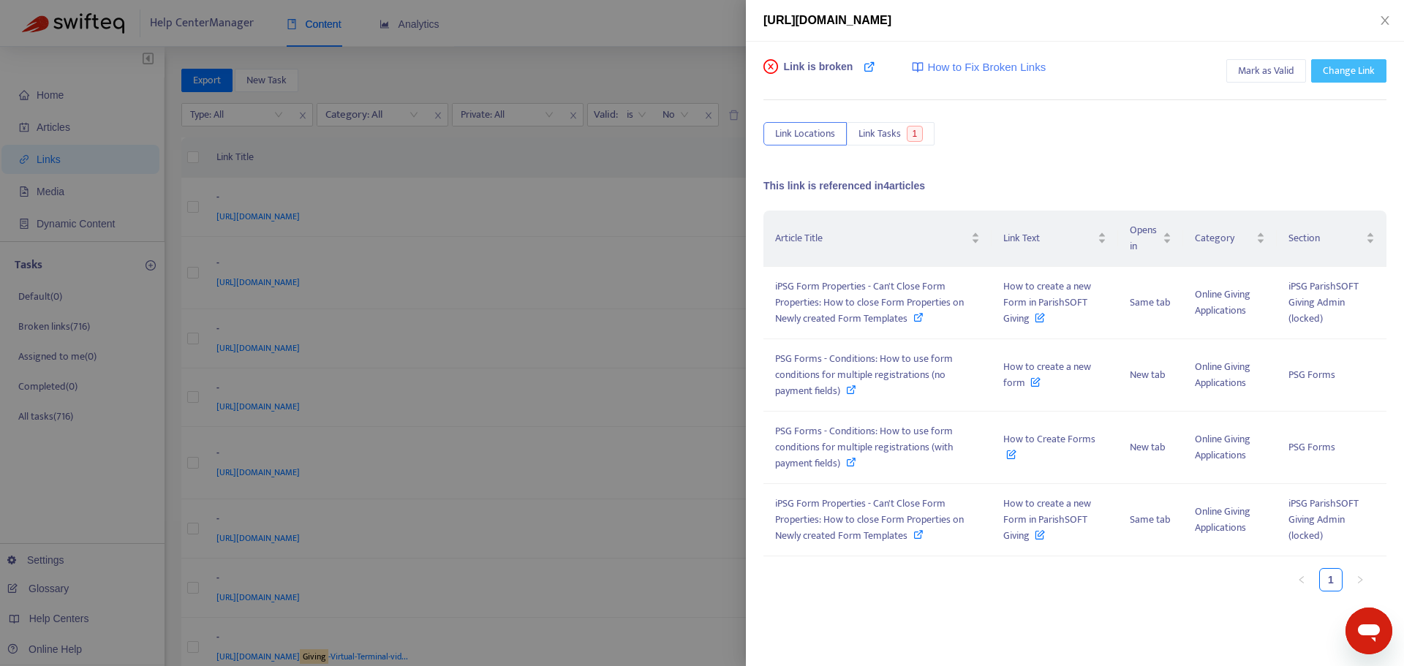
click at [1347, 71] on span "Change Link" at bounding box center [1349, 71] width 52 height 16
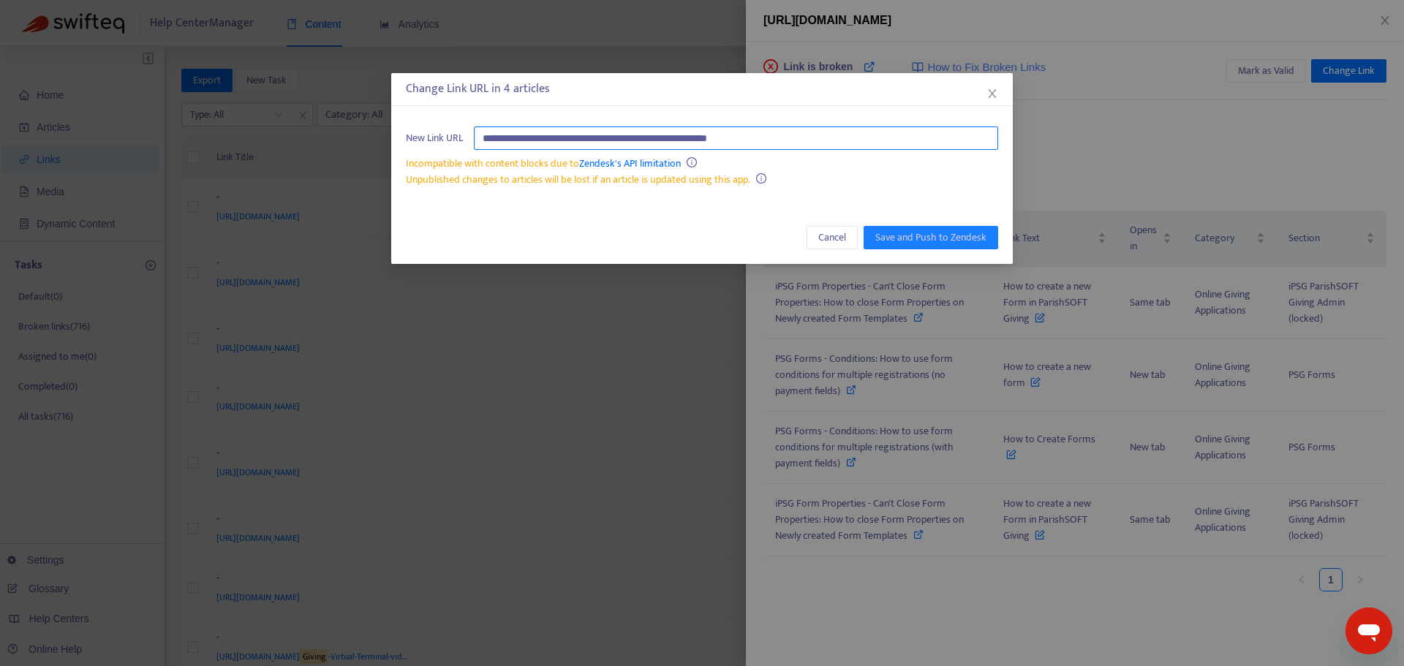
click at [674, 141] on input "**********" at bounding box center [736, 138] width 524 height 23
paste input "**********"
type input "**********"
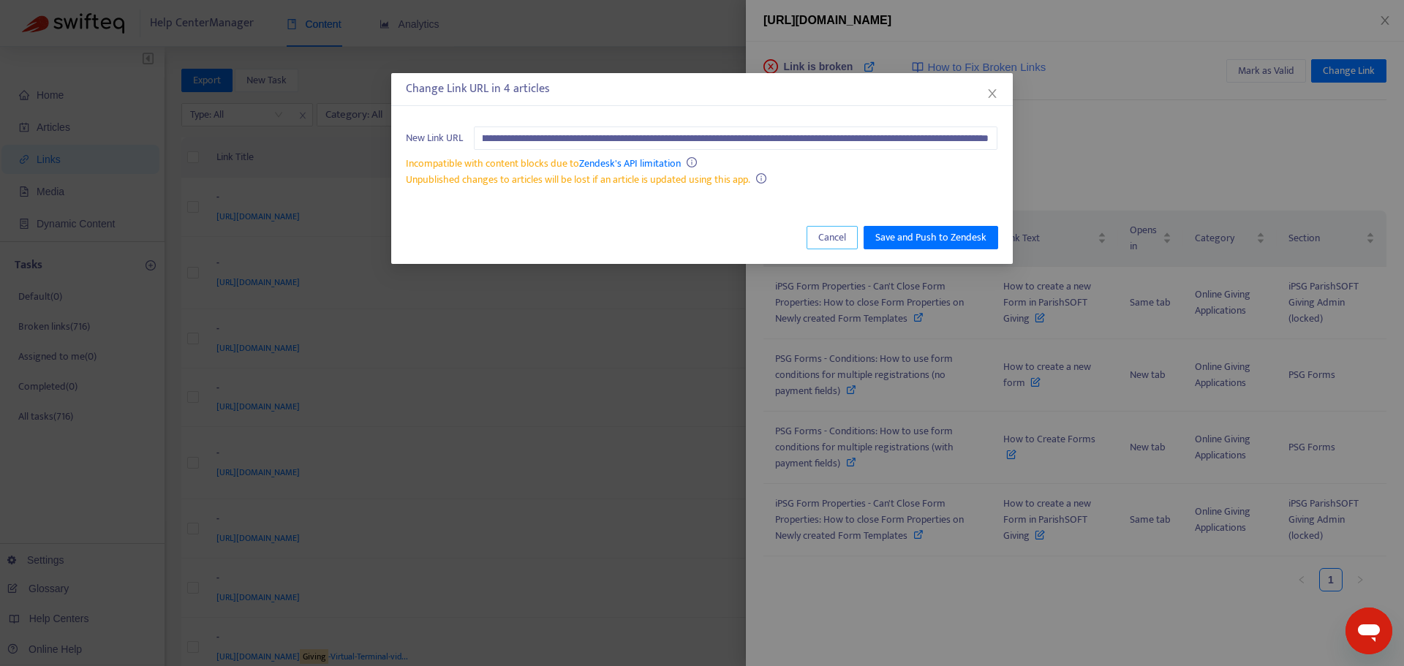
click at [829, 244] on span "Cancel" at bounding box center [832, 238] width 28 height 16
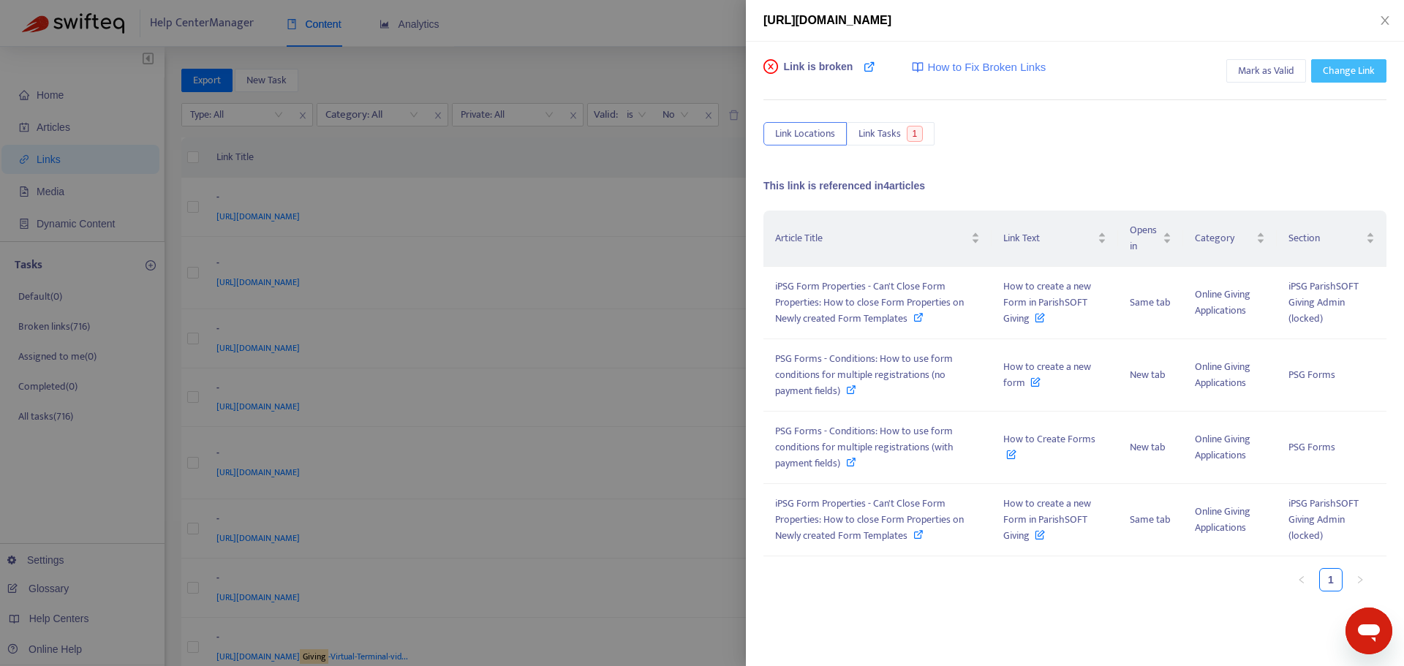
click at [1347, 76] on span "Change Link" at bounding box center [1349, 71] width 52 height 16
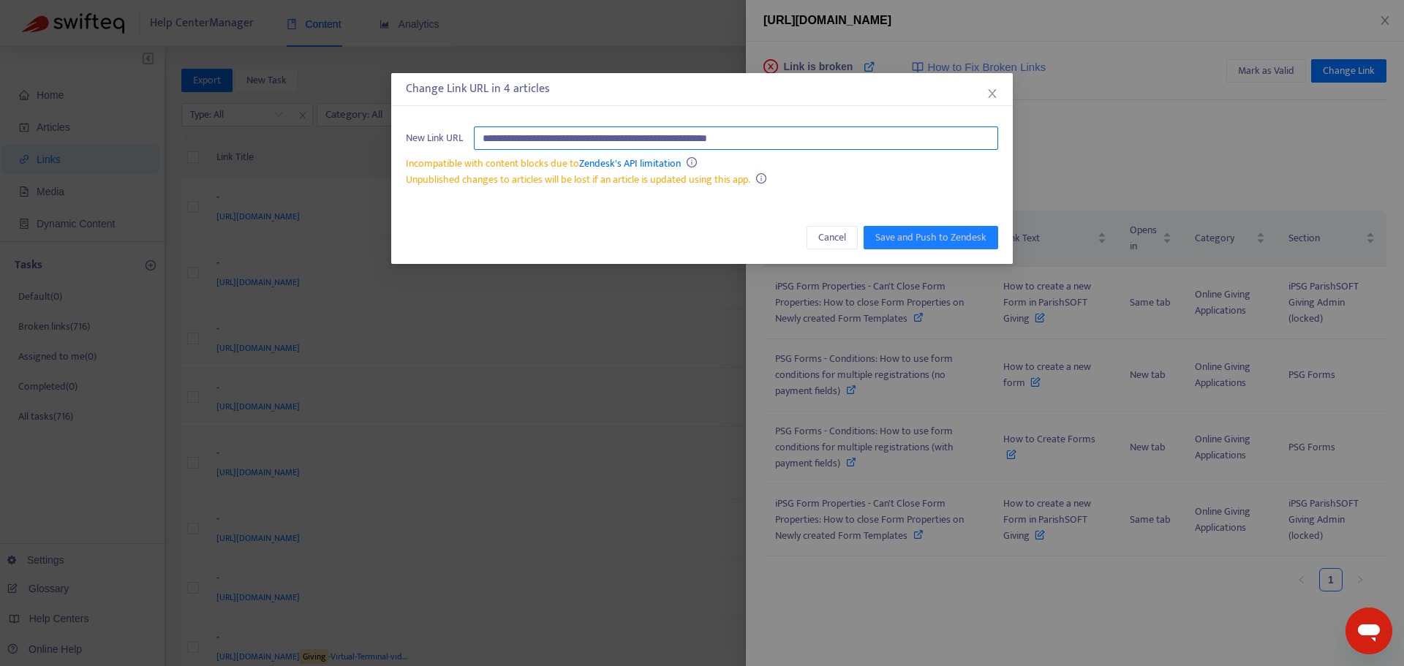
click at [576, 137] on input "**********" at bounding box center [736, 138] width 524 height 23
paste input "**********"
type input "**********"
click at [914, 239] on span "Save and Push to Zendesk" at bounding box center [931, 238] width 111 height 16
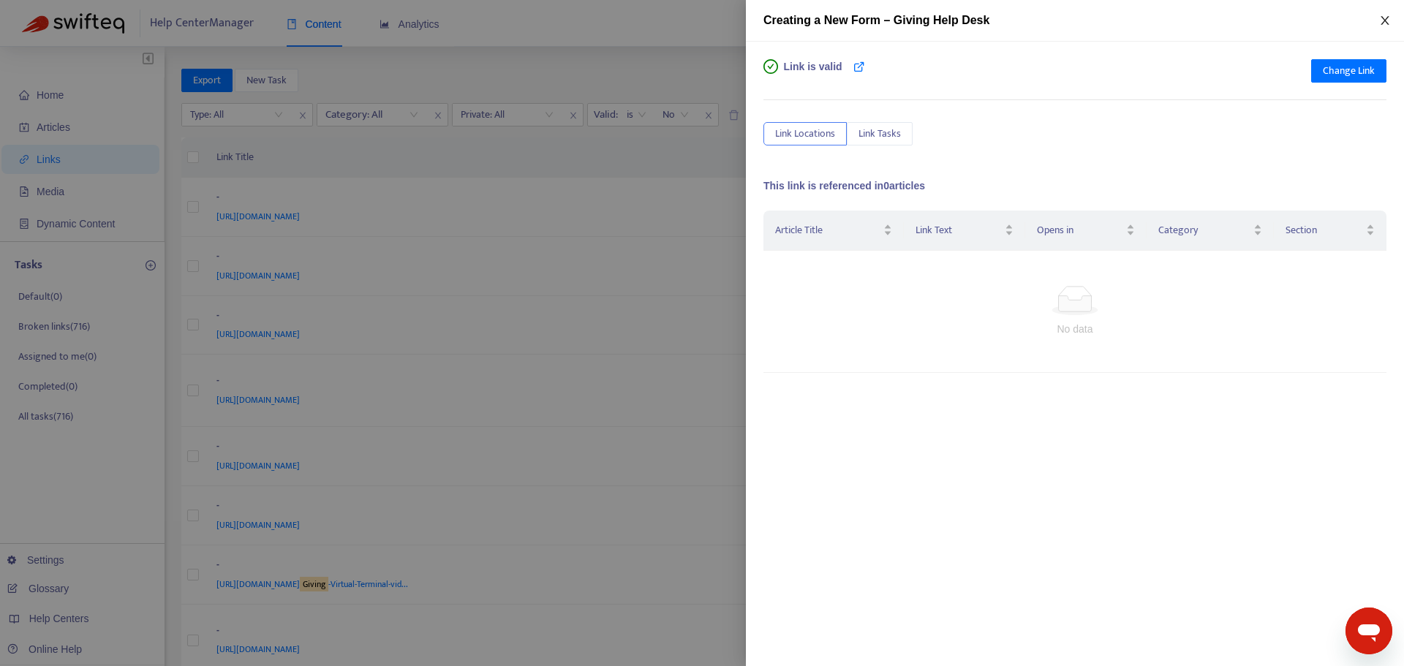
click at [1385, 23] on icon "close" at bounding box center [1385, 21] width 12 height 12
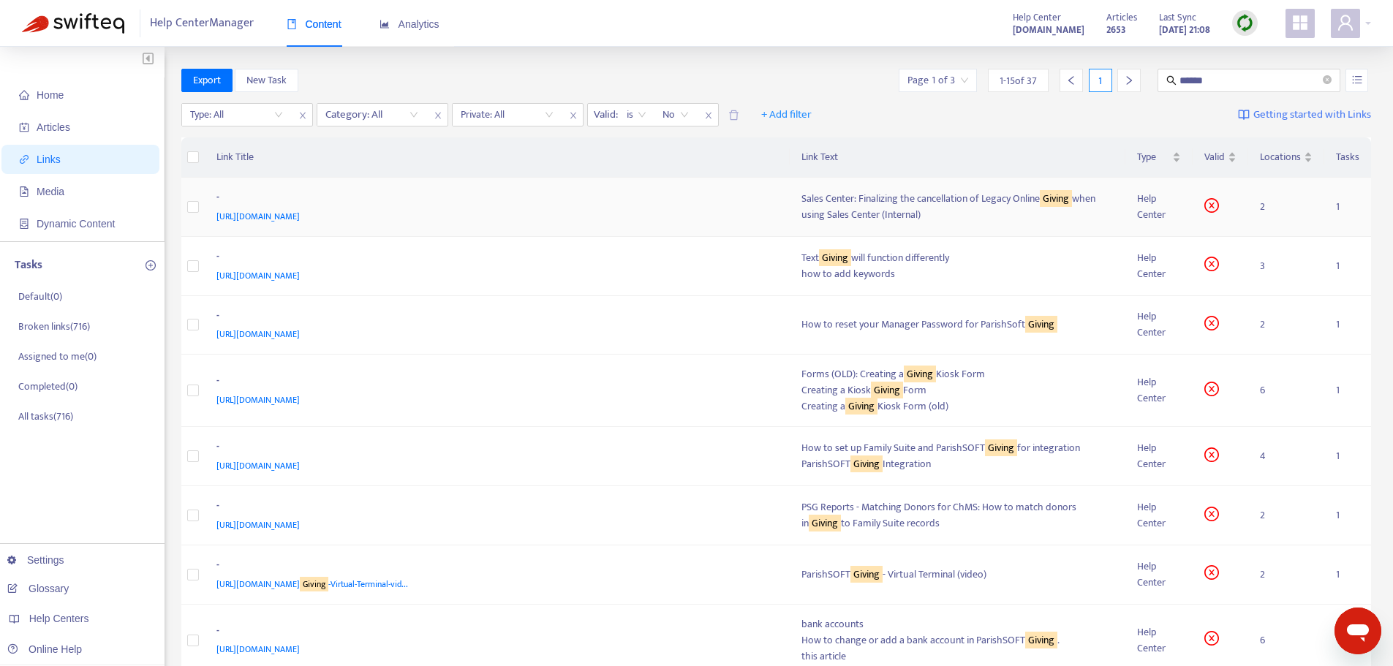
click at [696, 211] on div "https://support.parishsoft.com/hc/en-us/articles/360004615311" at bounding box center [494, 216] width 557 height 16
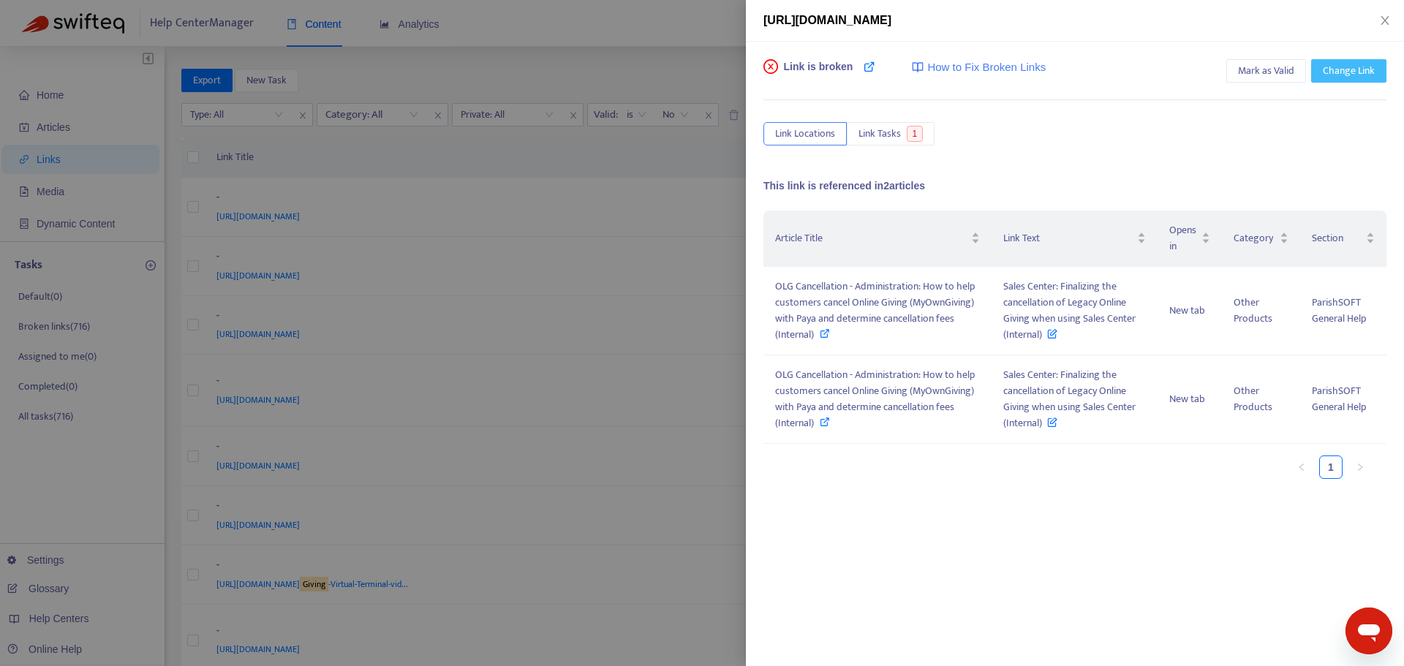
click at [1352, 68] on span "Change Link" at bounding box center [1349, 71] width 52 height 16
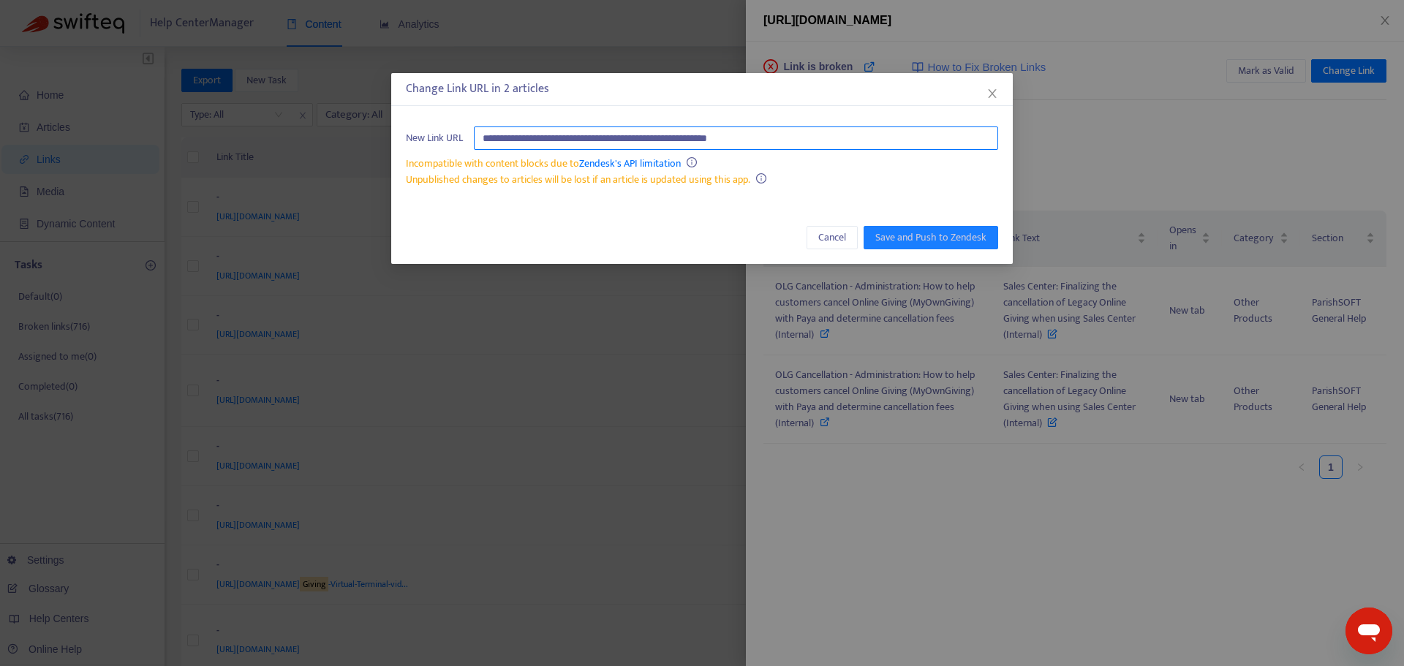
click at [750, 138] on input "**********" at bounding box center [736, 138] width 524 height 23
click at [837, 240] on span "Cancel" at bounding box center [832, 238] width 28 height 16
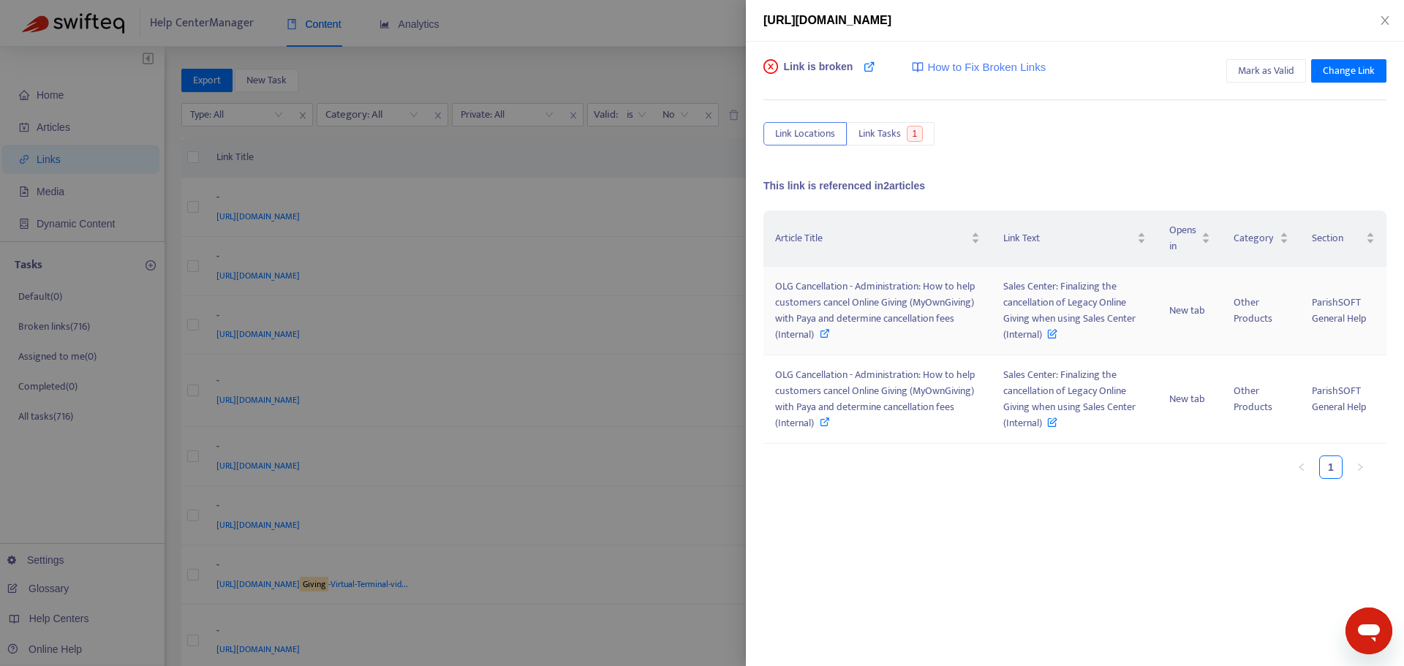
click at [865, 318] on span "OLG Cancellation - Administration: How to help customers cancel Online Giving (…" at bounding box center [875, 310] width 200 height 65
click at [649, 157] on div at bounding box center [702, 333] width 1404 height 666
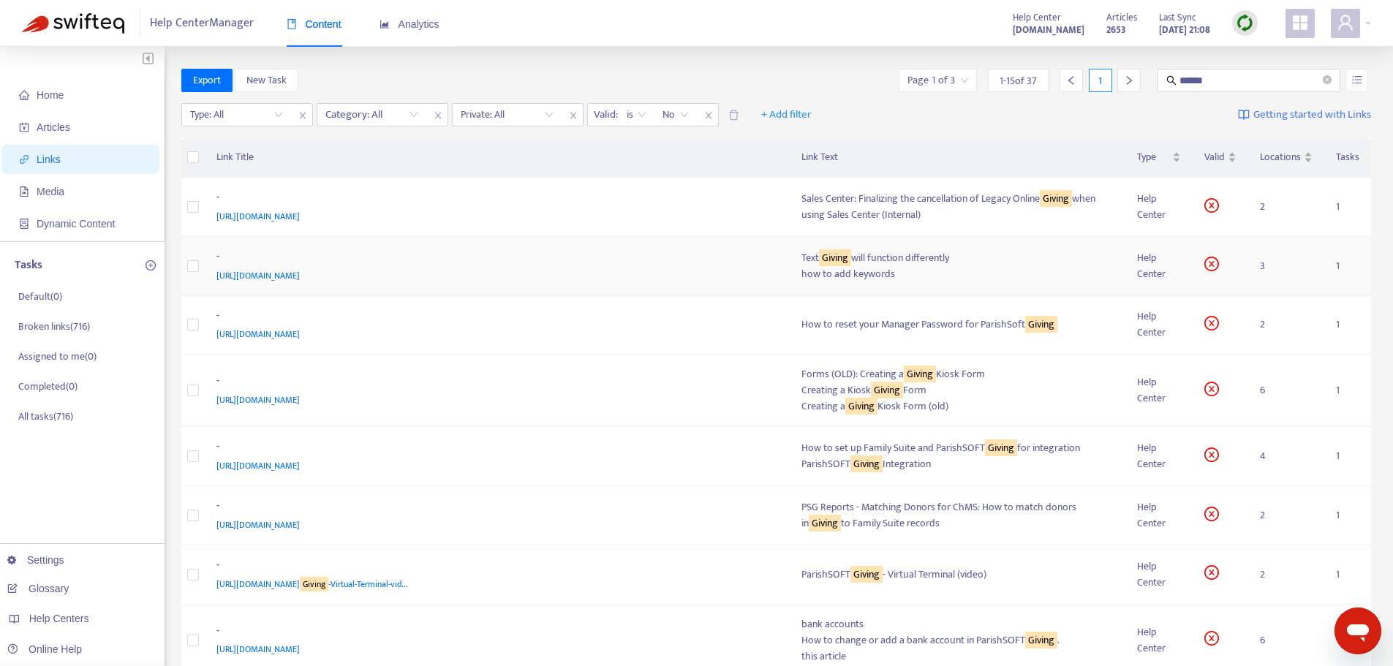
click at [650, 278] on div "https://support.parishsoft.com/hc/en-us/articles/360024915651" at bounding box center [494, 276] width 557 height 16
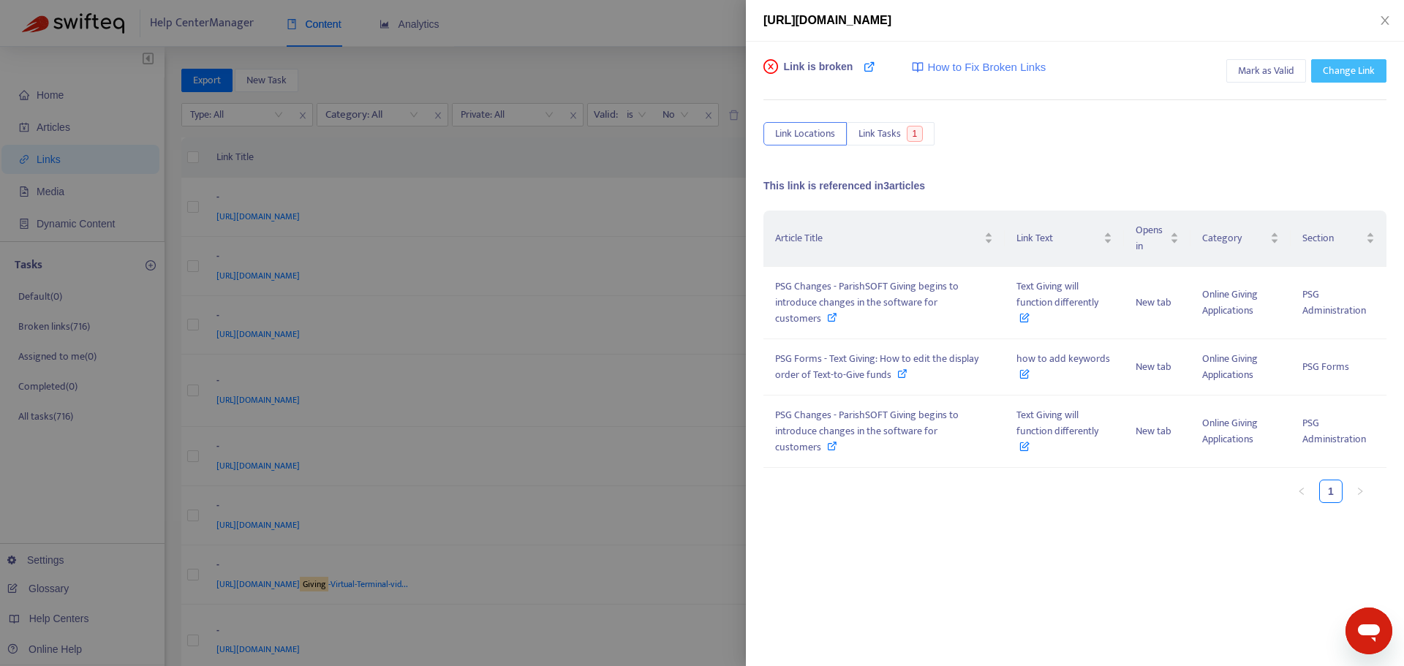
click at [1352, 72] on span "Change Link" at bounding box center [1349, 71] width 52 height 16
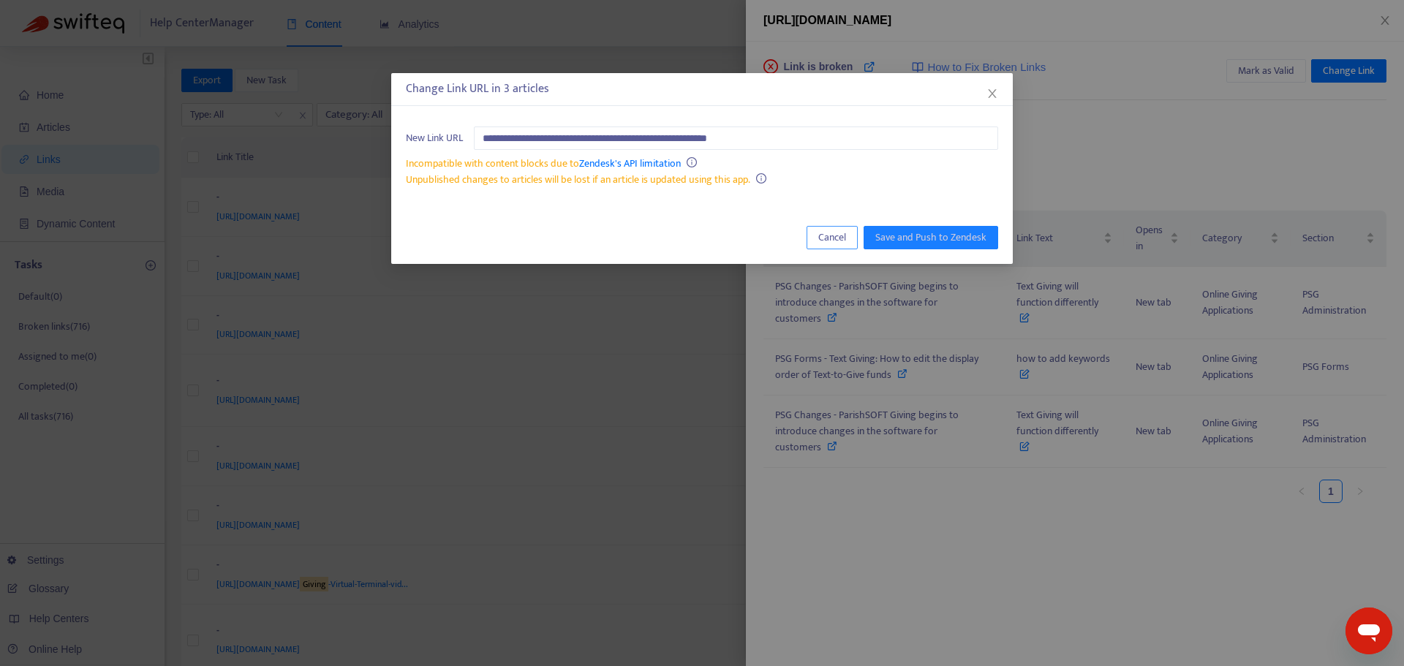
click at [832, 234] on span "Cancel" at bounding box center [832, 238] width 28 height 16
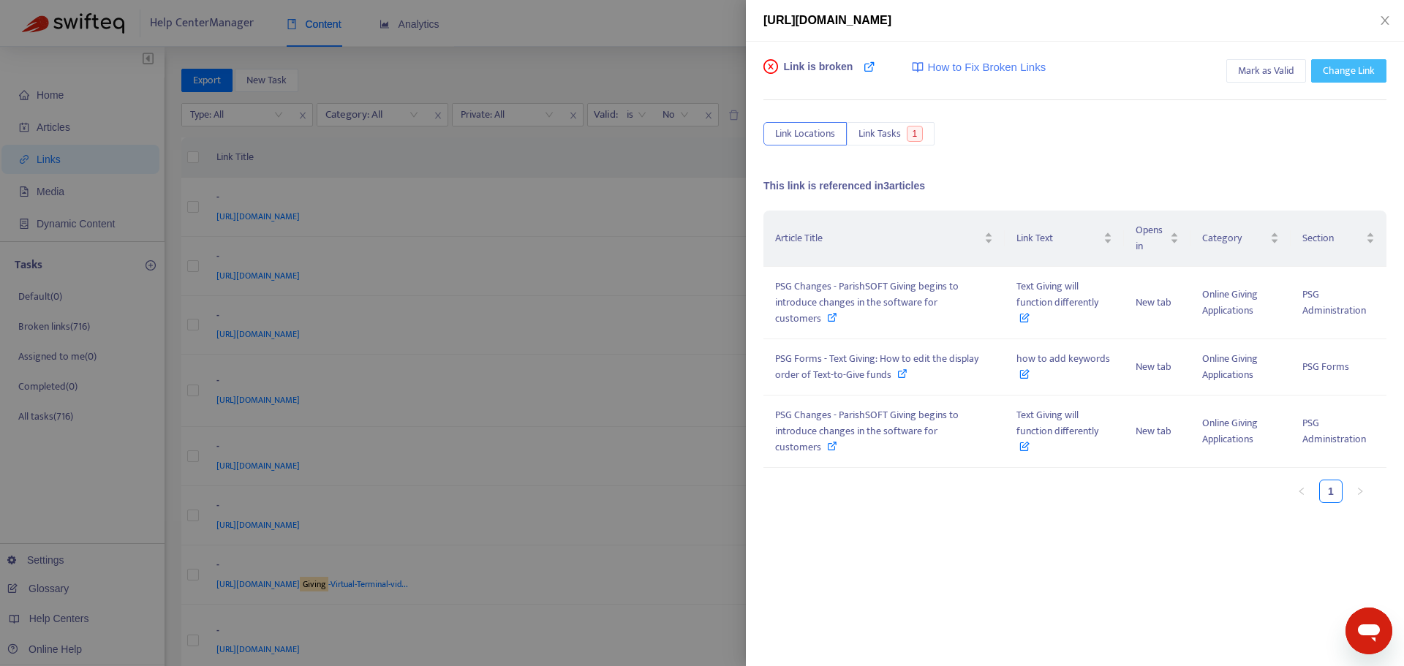
click at [1347, 75] on span "Change Link" at bounding box center [1349, 71] width 52 height 16
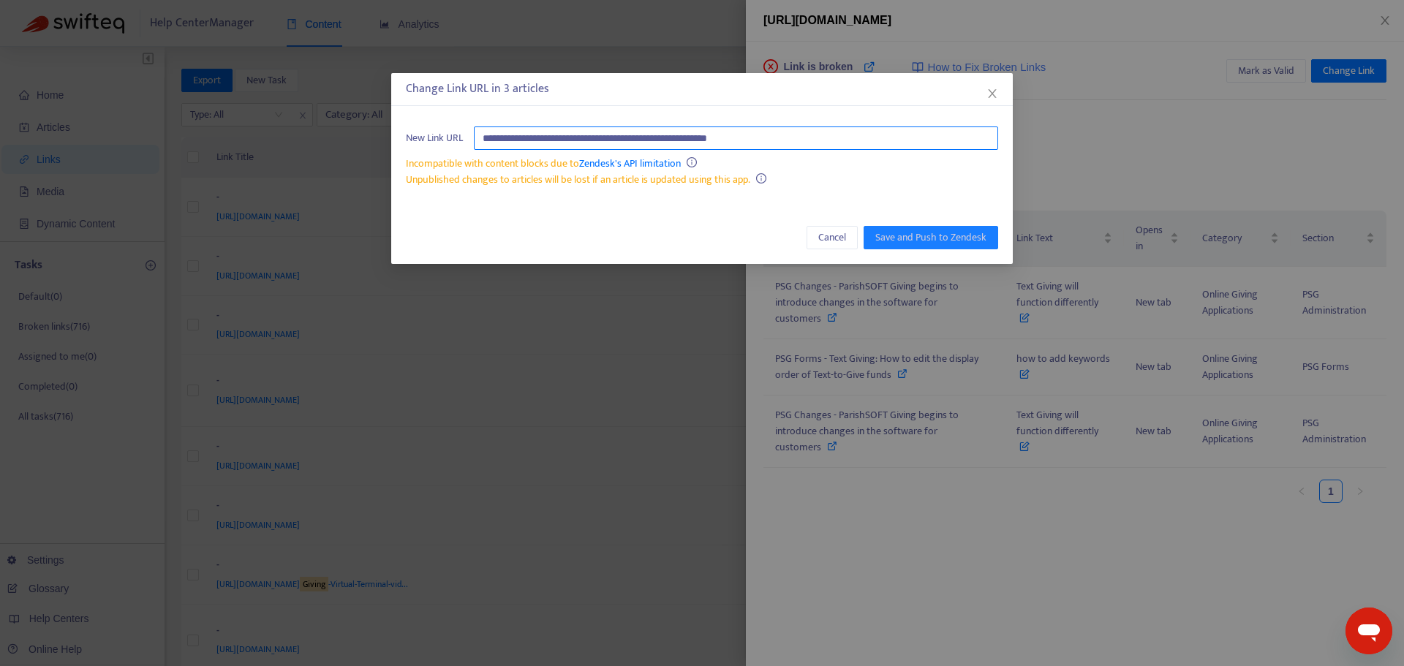
click at [615, 134] on input "**********" at bounding box center [736, 138] width 524 height 23
paste input "**********"
type input "**********"
click at [894, 241] on span "Save and Push to Zendesk" at bounding box center [931, 238] width 111 height 16
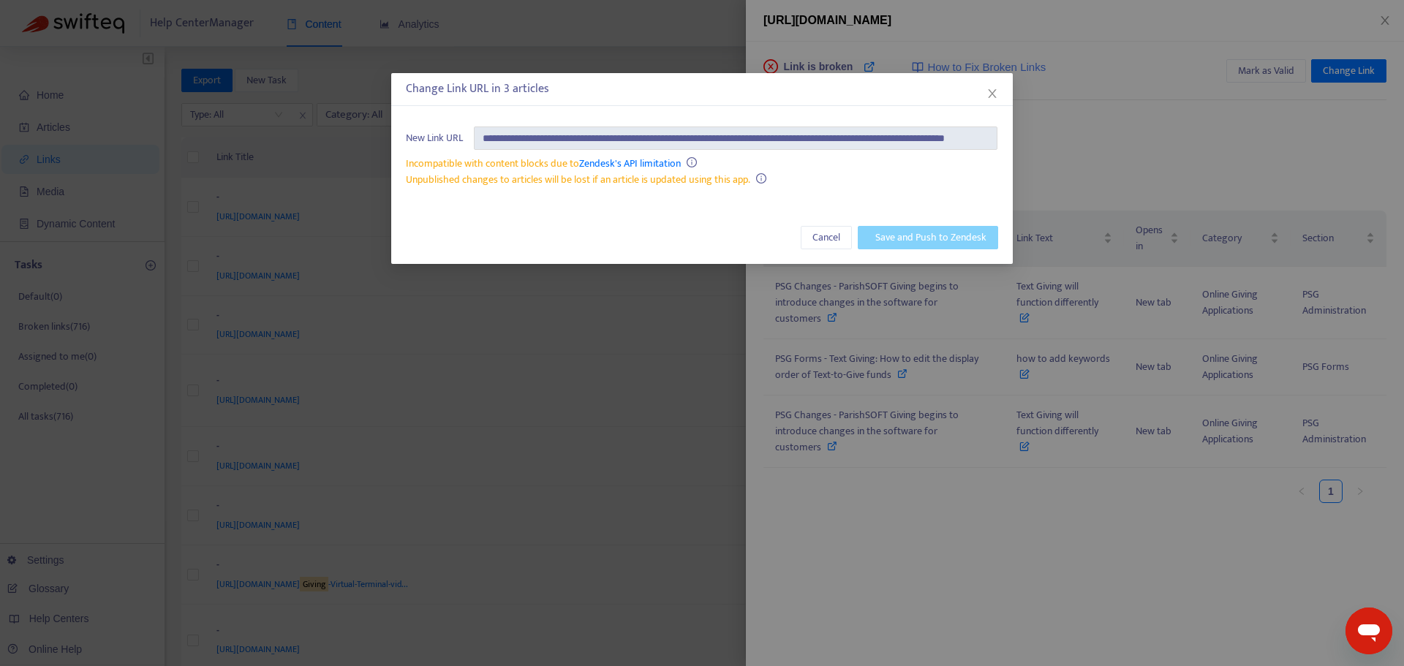
scroll to position [0, 0]
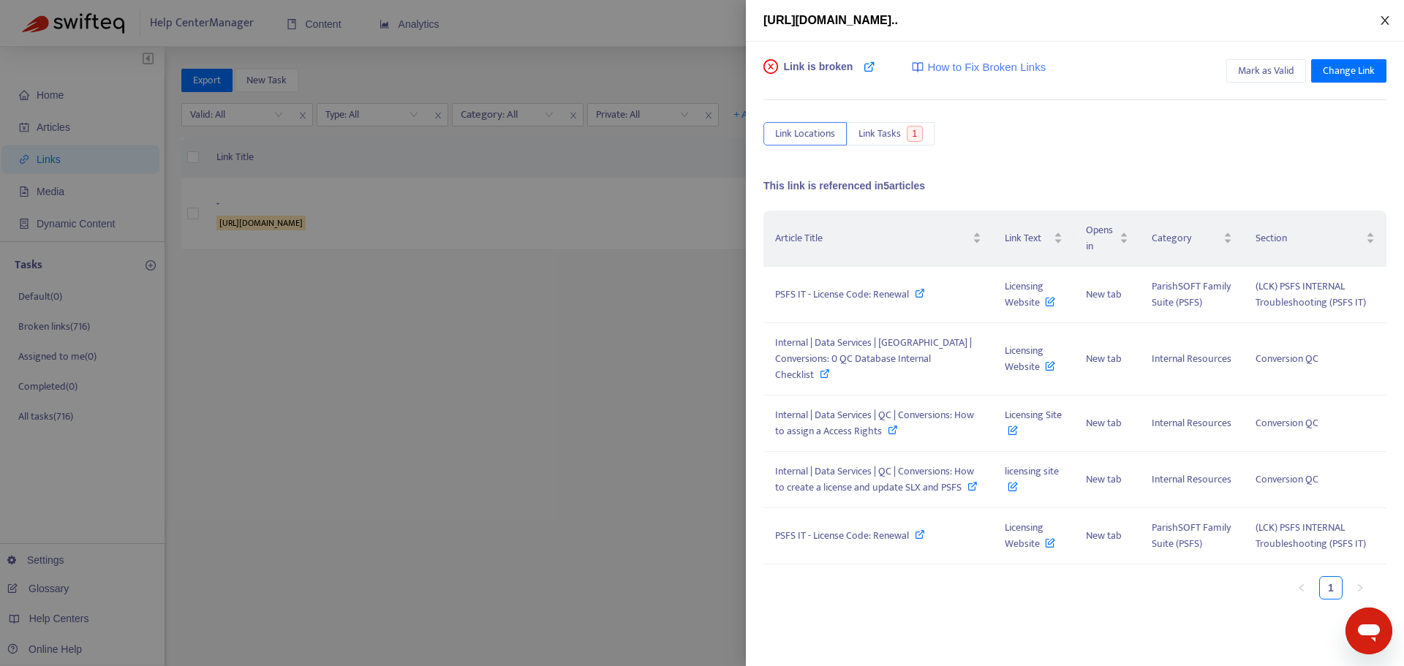
click at [1383, 20] on icon "close" at bounding box center [1385, 21] width 12 height 12
